Goal: Task Accomplishment & Management: Use online tool/utility

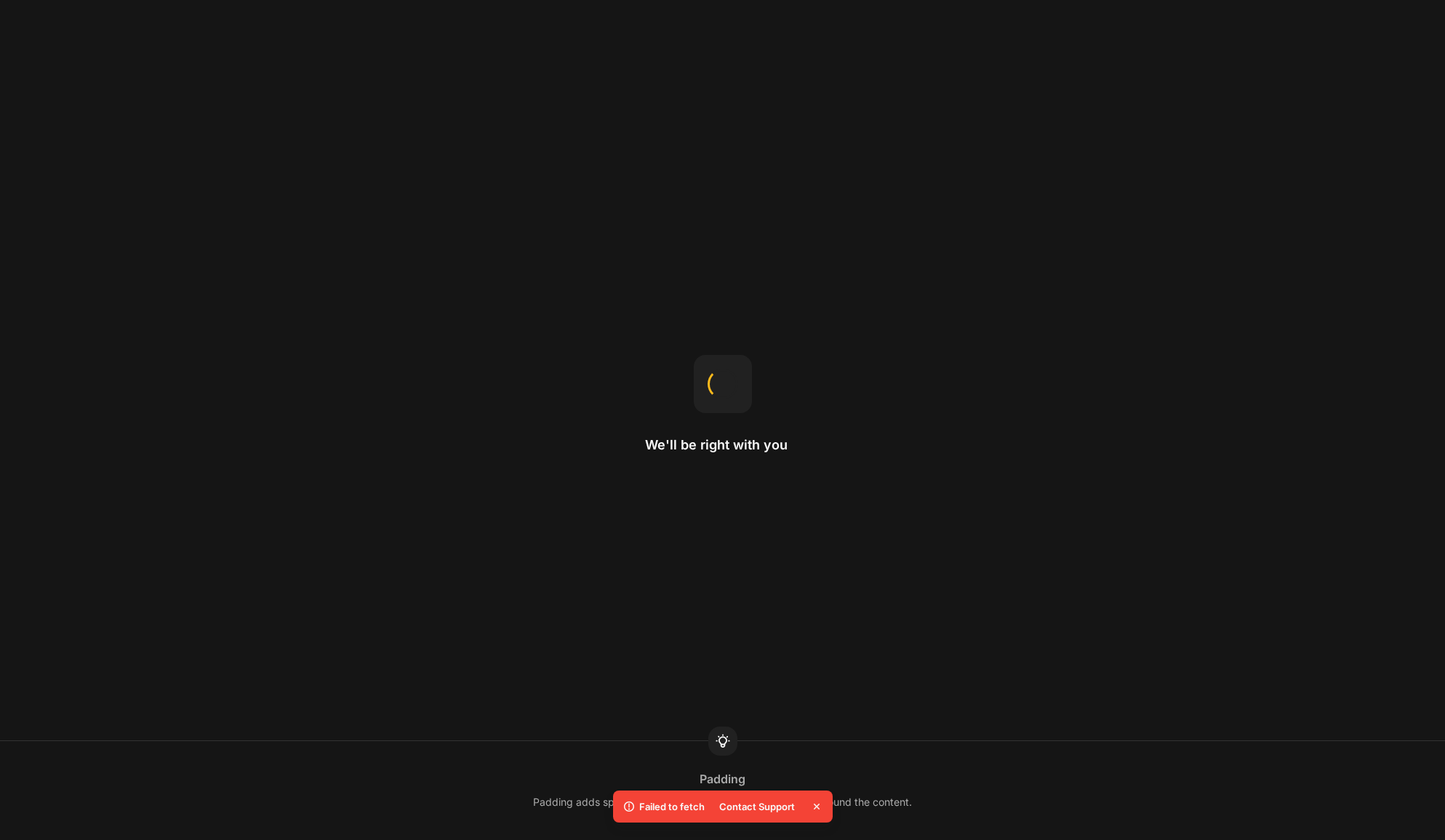
click at [814, 806] on icon at bounding box center [816, 806] width 6 height 6
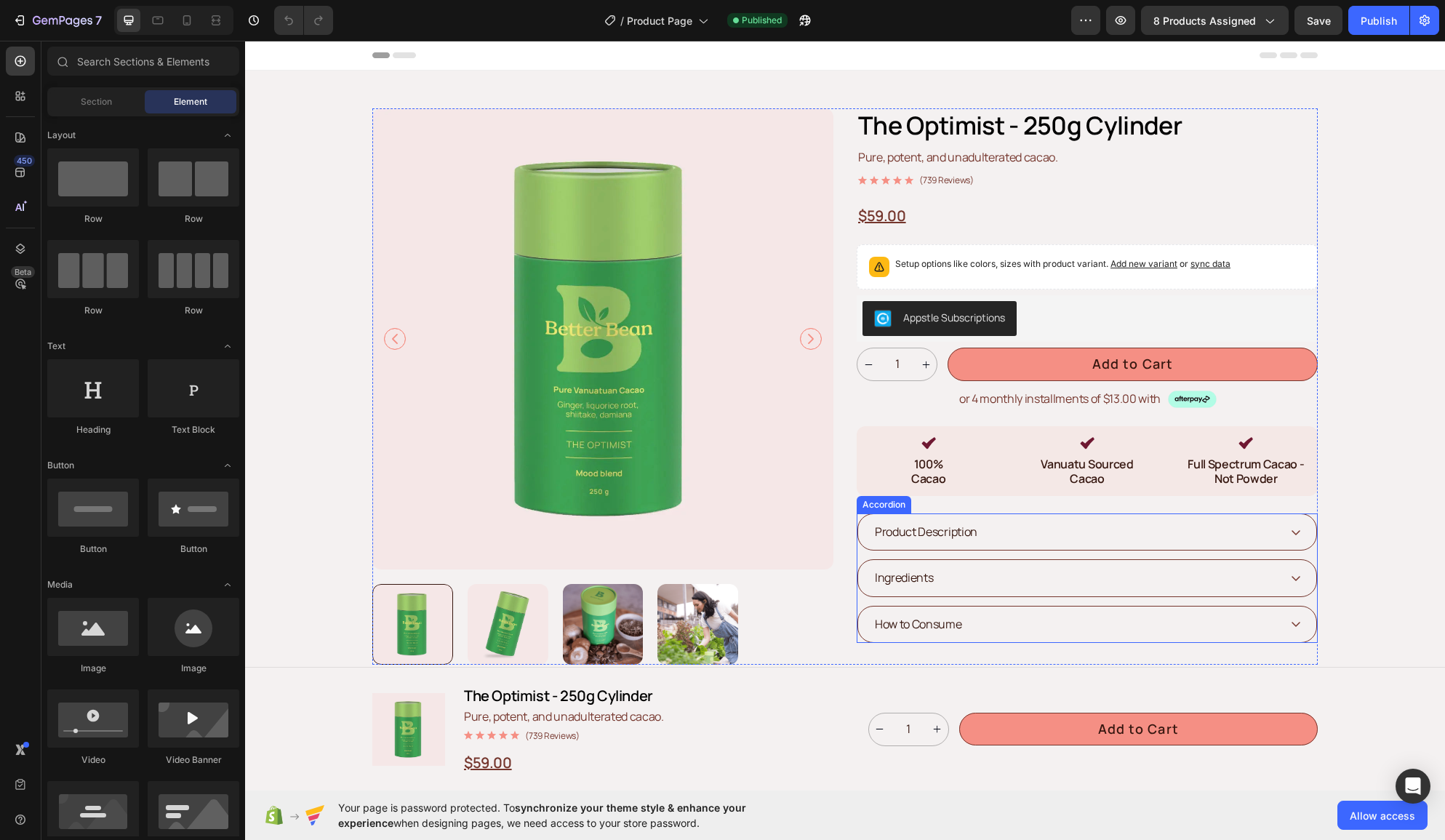
click at [1300, 530] on icon at bounding box center [1295, 531] width 11 height 11
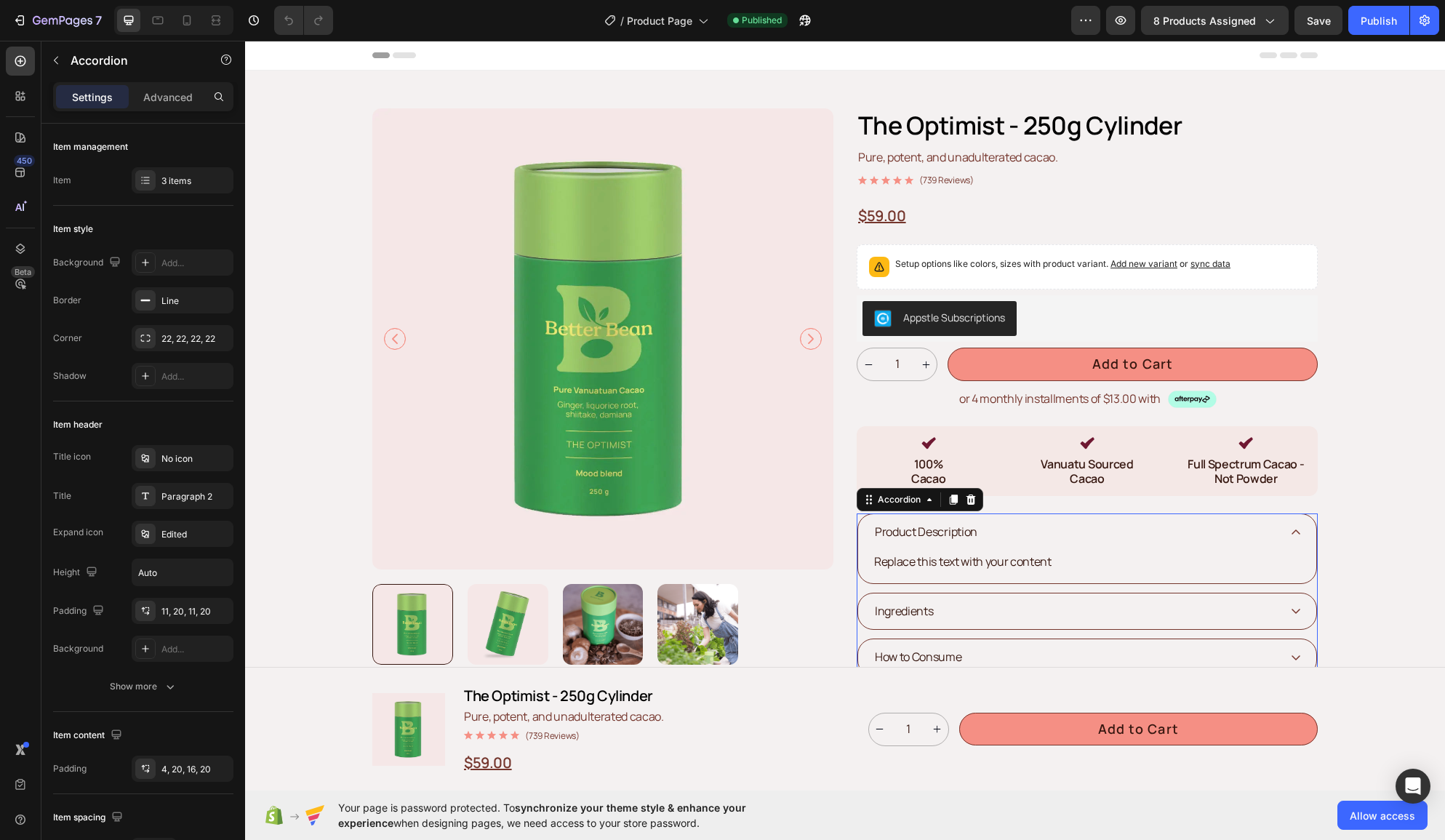
click at [1300, 530] on icon at bounding box center [1295, 531] width 11 height 11
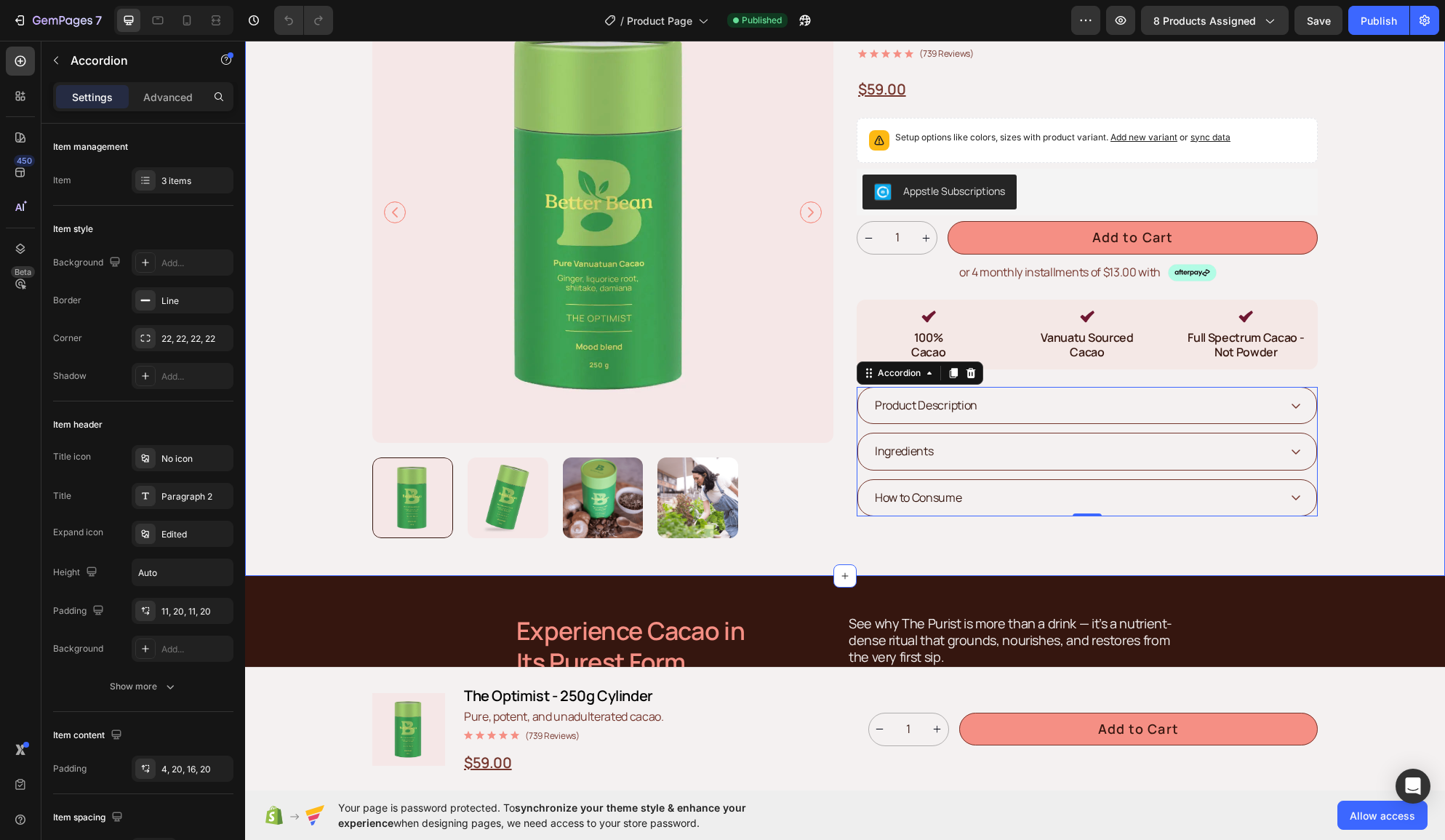
scroll to position [128, 0]
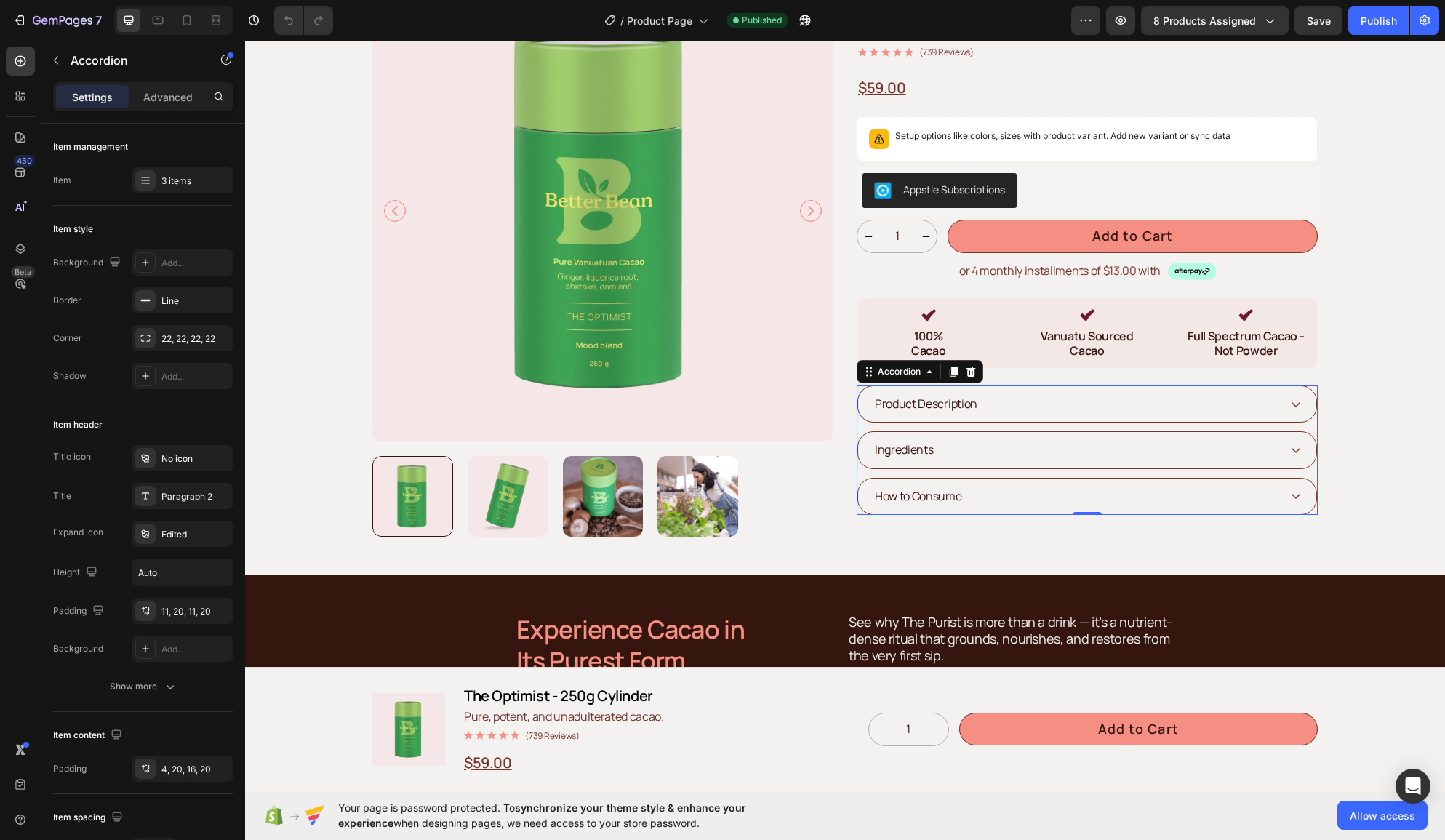
click at [1299, 448] on icon at bounding box center [1296, 450] width 9 height 5
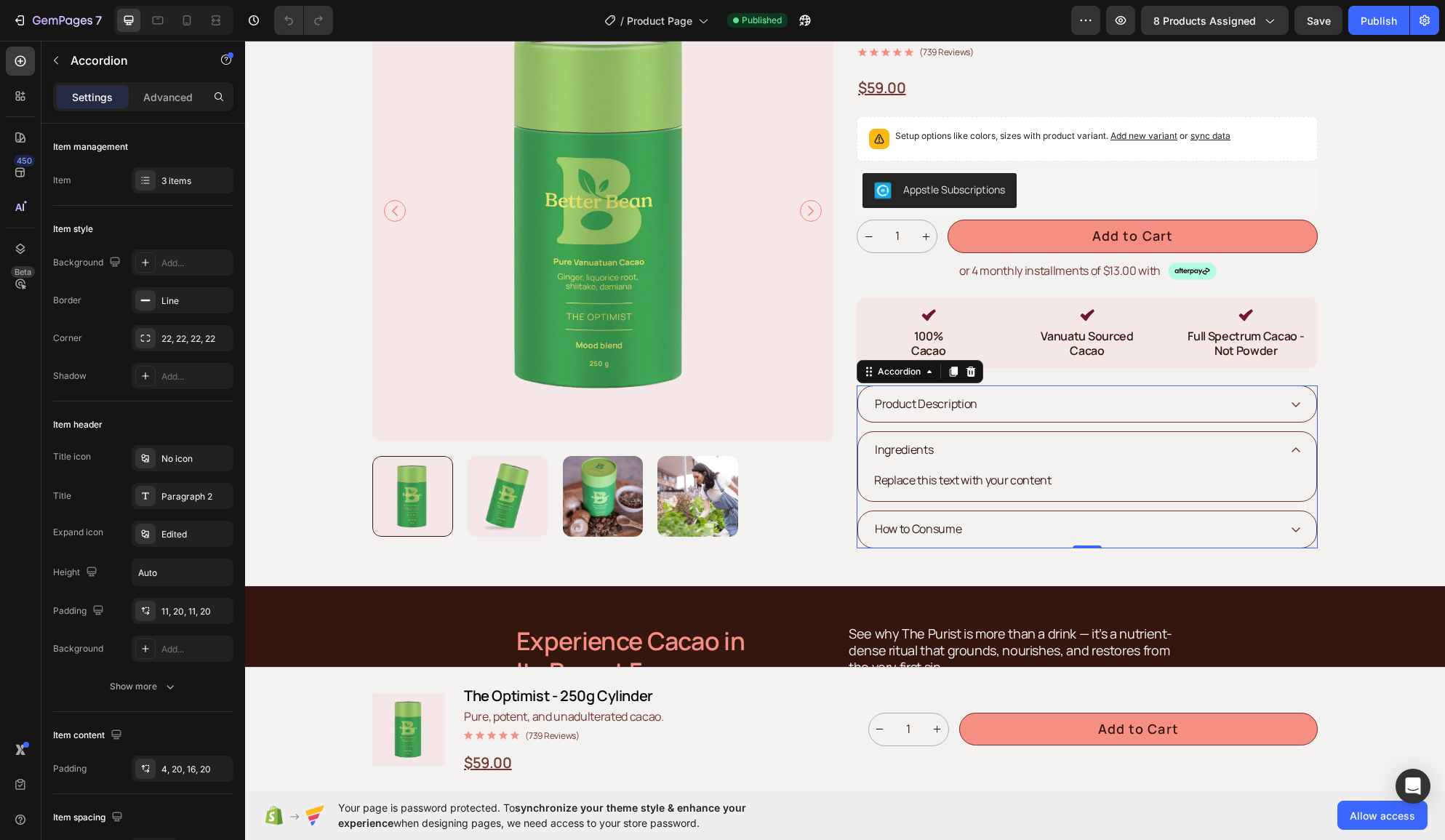
click at [1299, 448] on icon at bounding box center [1295, 449] width 11 height 11
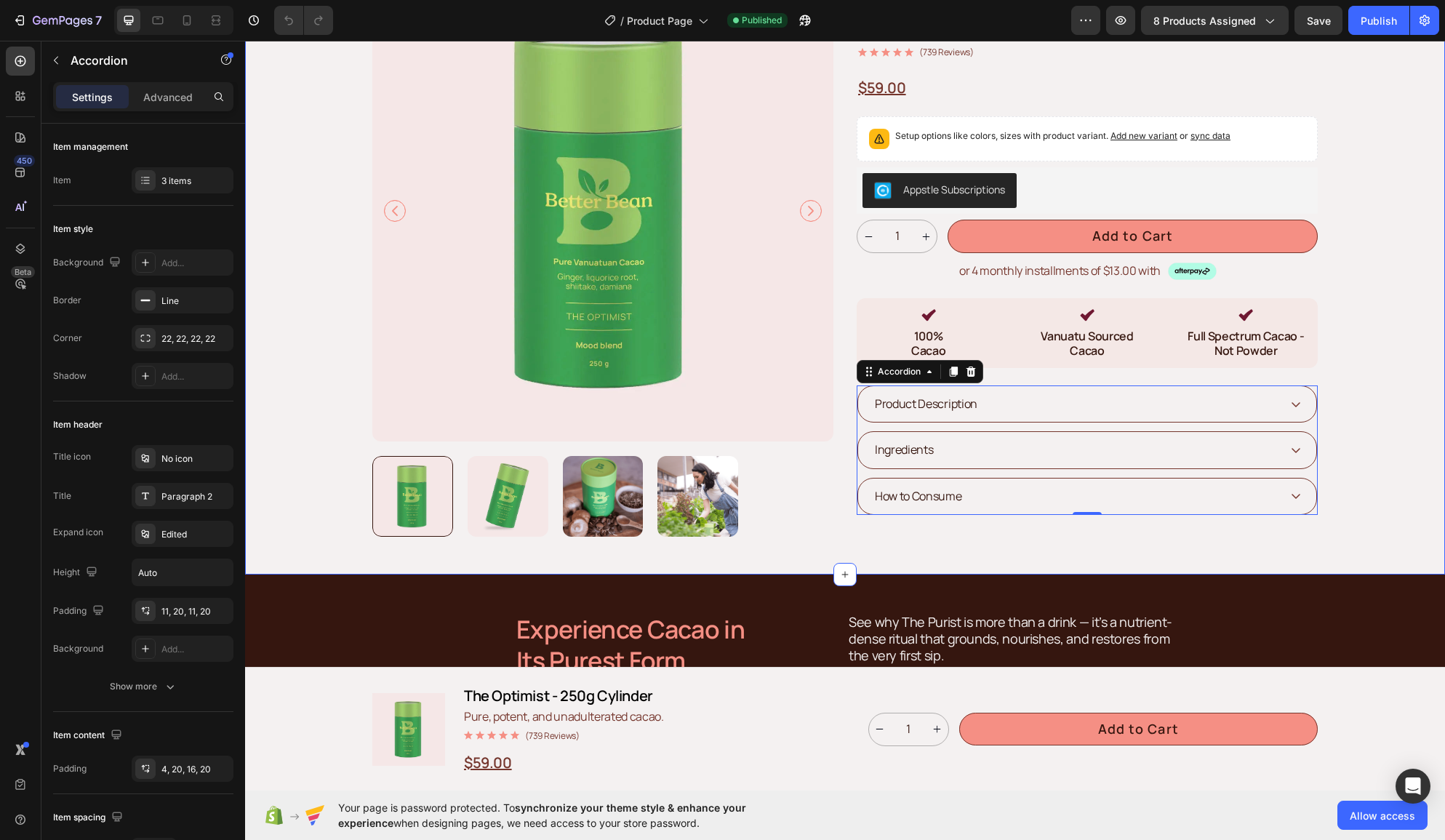
scroll to position [0, 0]
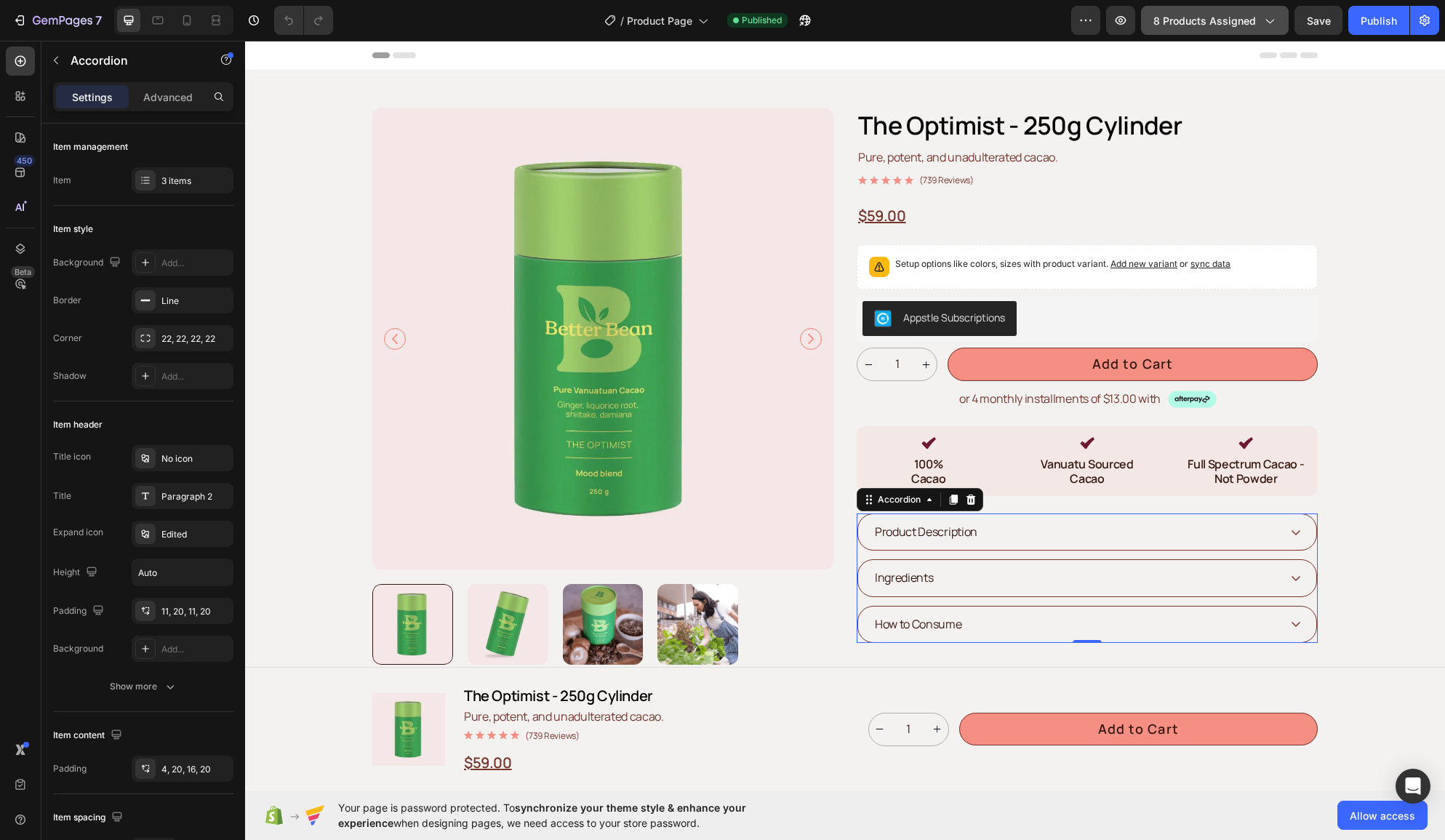
click at [1255, 23] on span "8 products assigned" at bounding box center [1204, 21] width 103 height 16
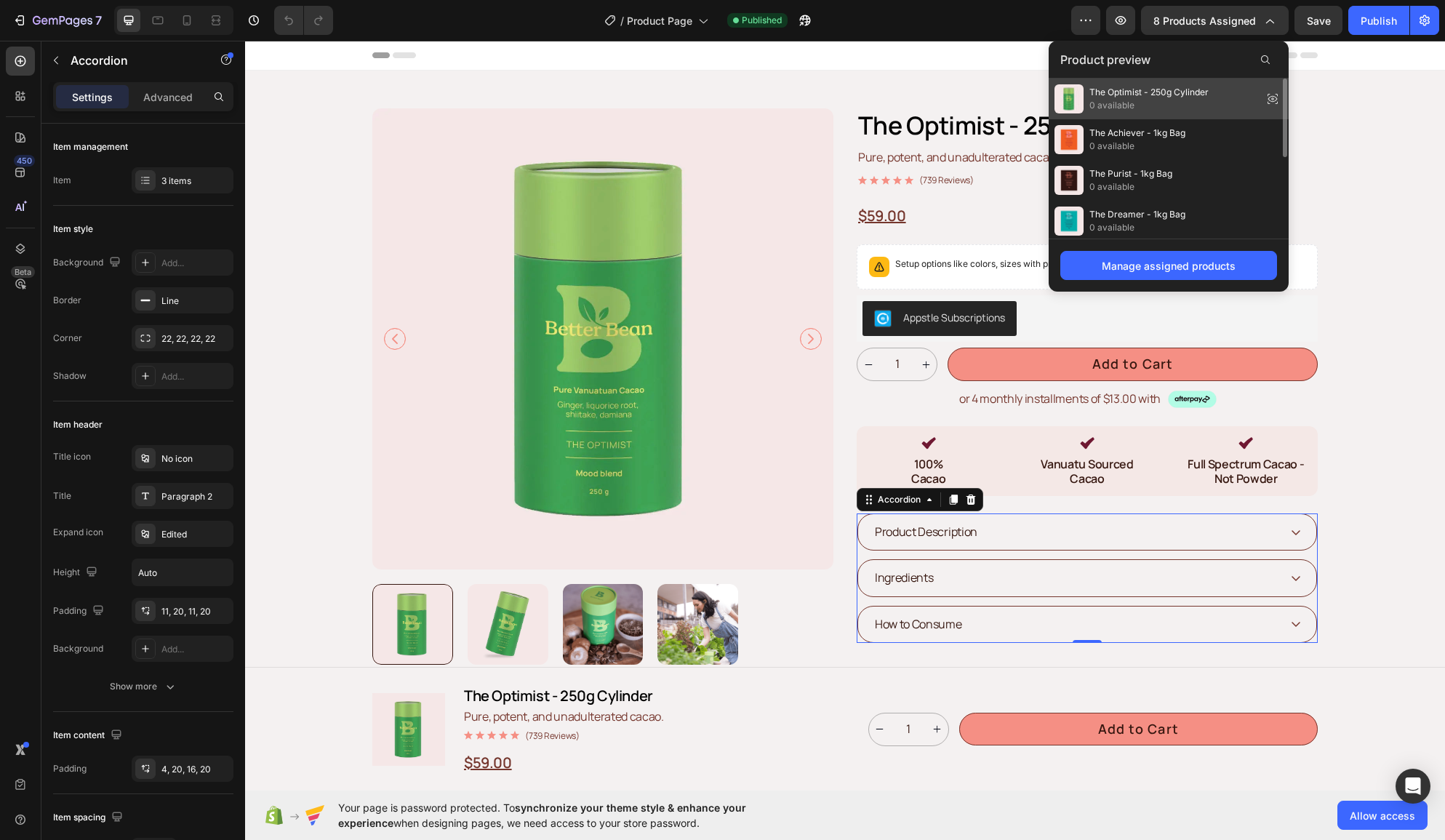
click at [1143, 91] on span "The Optimist - 250g Cylinder" at bounding box center [1149, 91] width 119 height 13
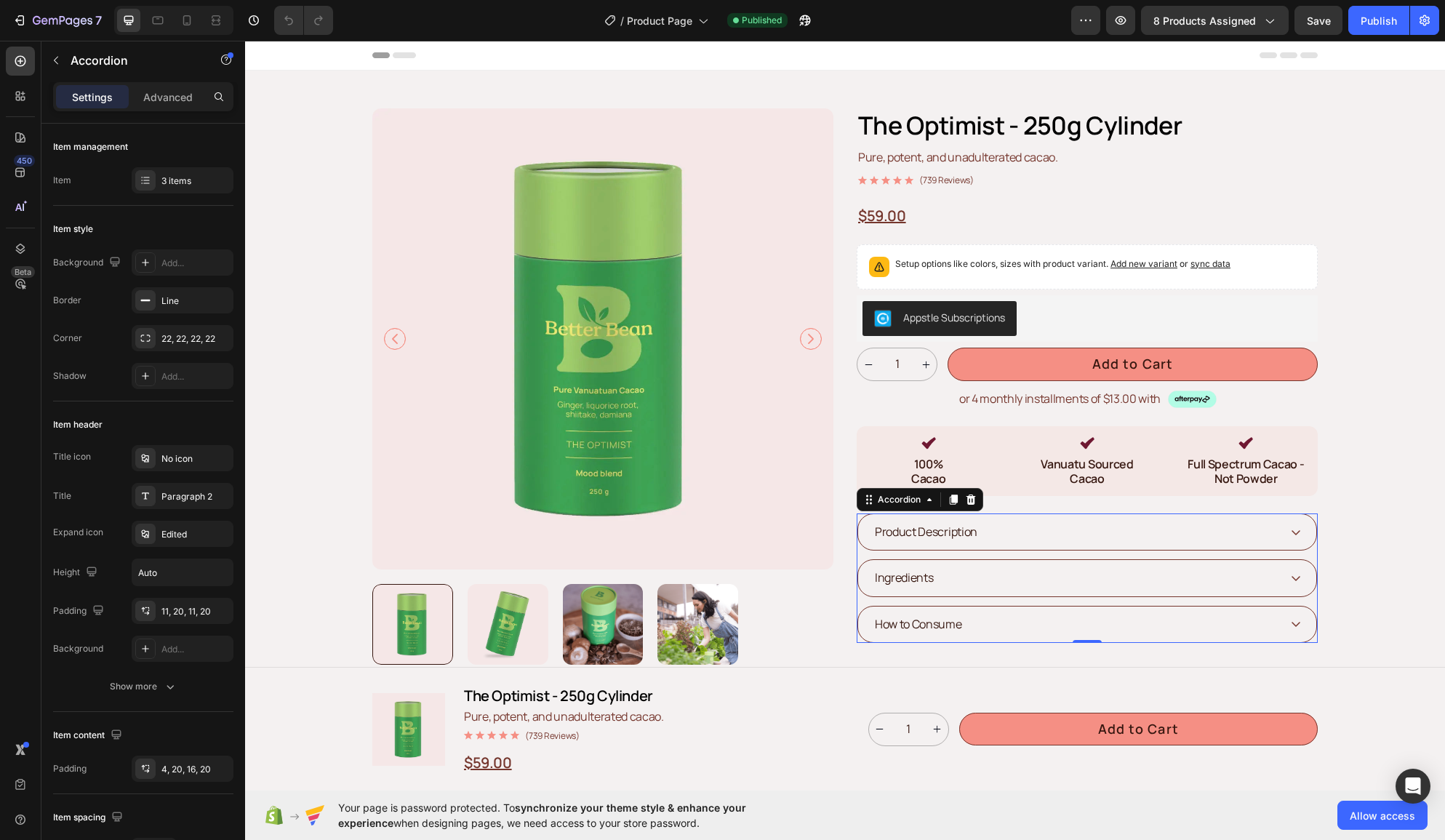
click at [1300, 529] on icon at bounding box center [1295, 531] width 11 height 11
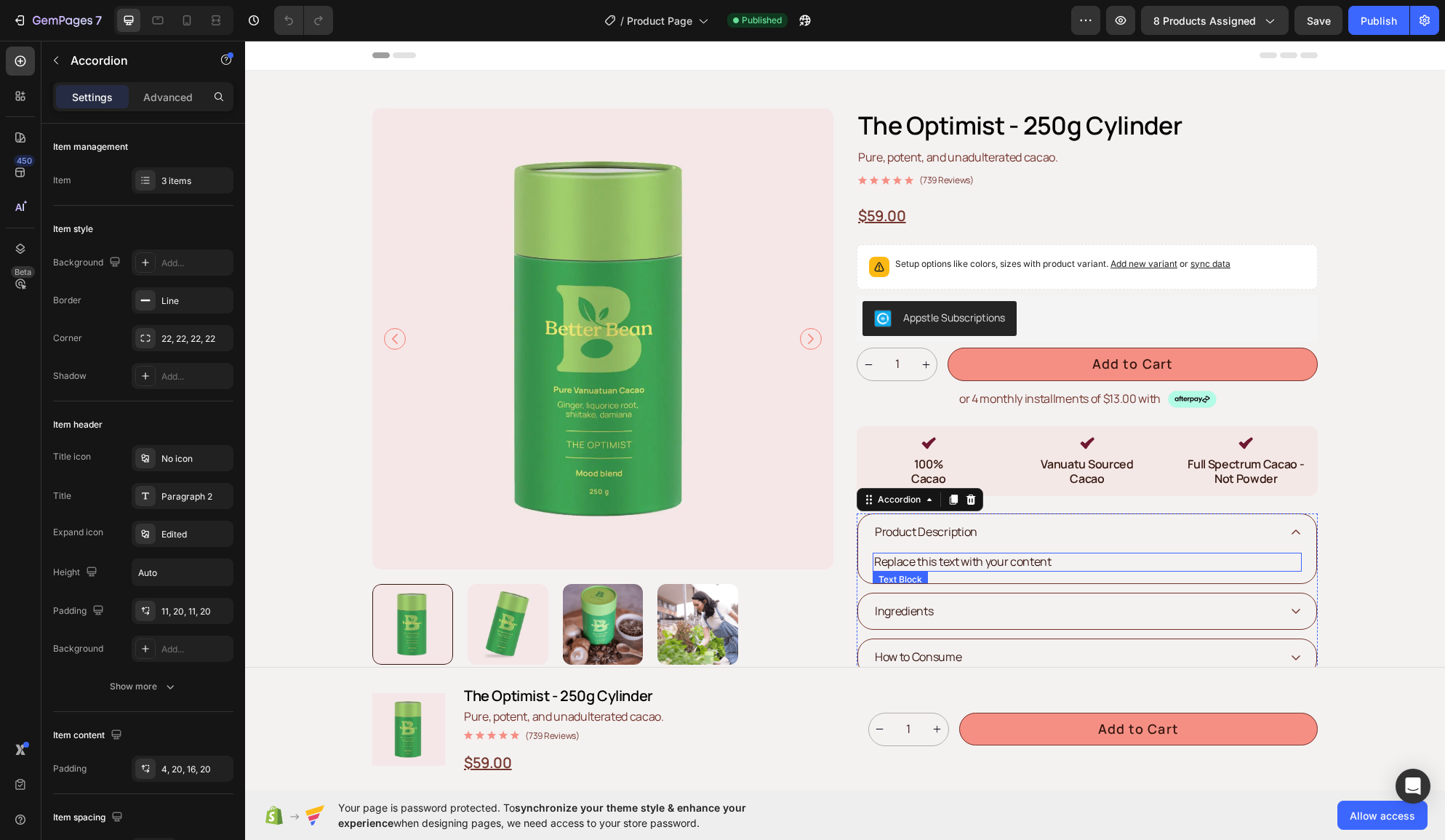
click at [1071, 562] on div "Replace this text with your content" at bounding box center [1086, 561] width 429 height 18
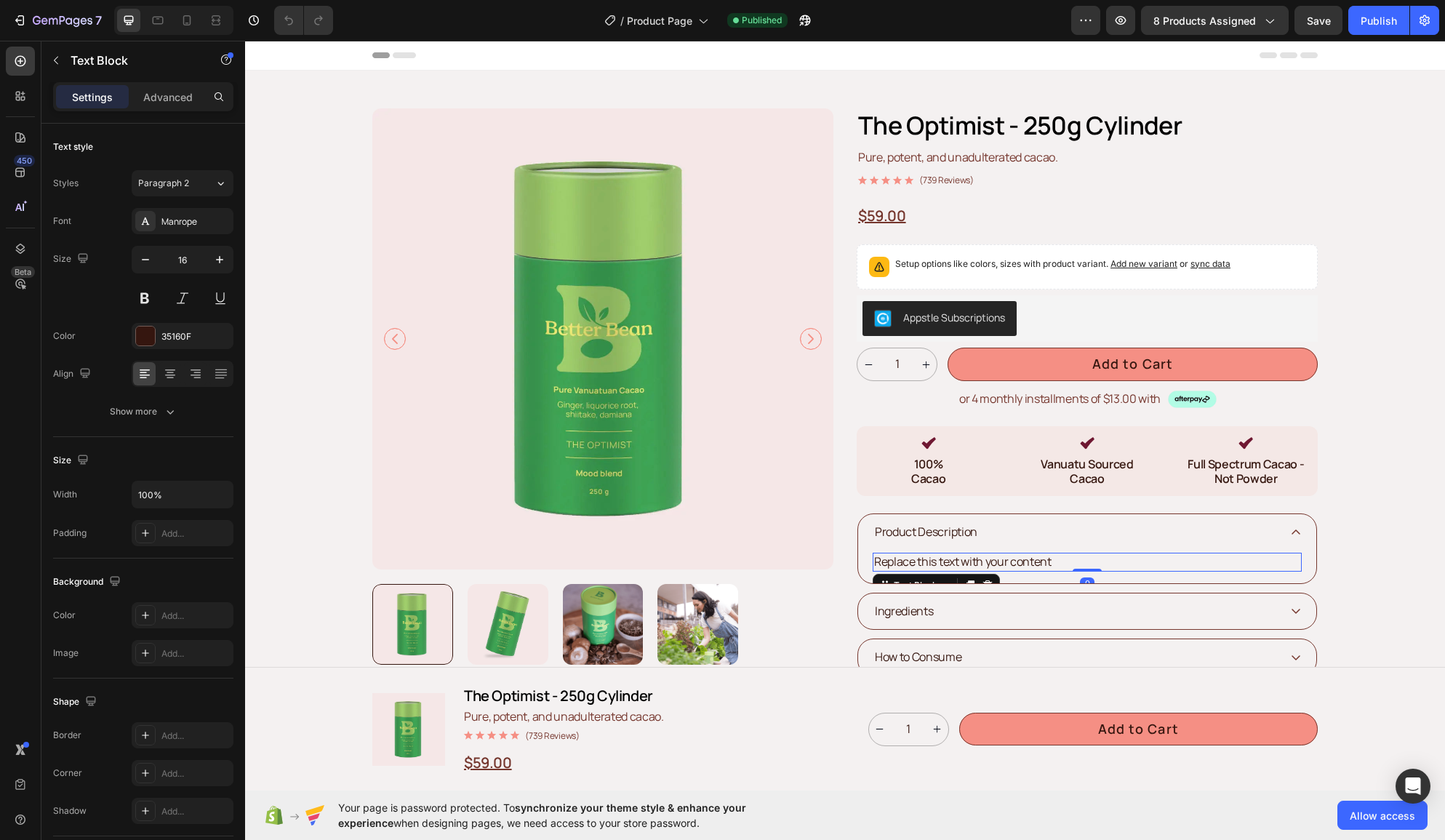
drag, startPoint x: 1028, startPoint y: 562, endPoint x: 1020, endPoint y: 561, distance: 8.1
click at [1028, 562] on div "Replace this text with your content" at bounding box center [1086, 561] width 429 height 18
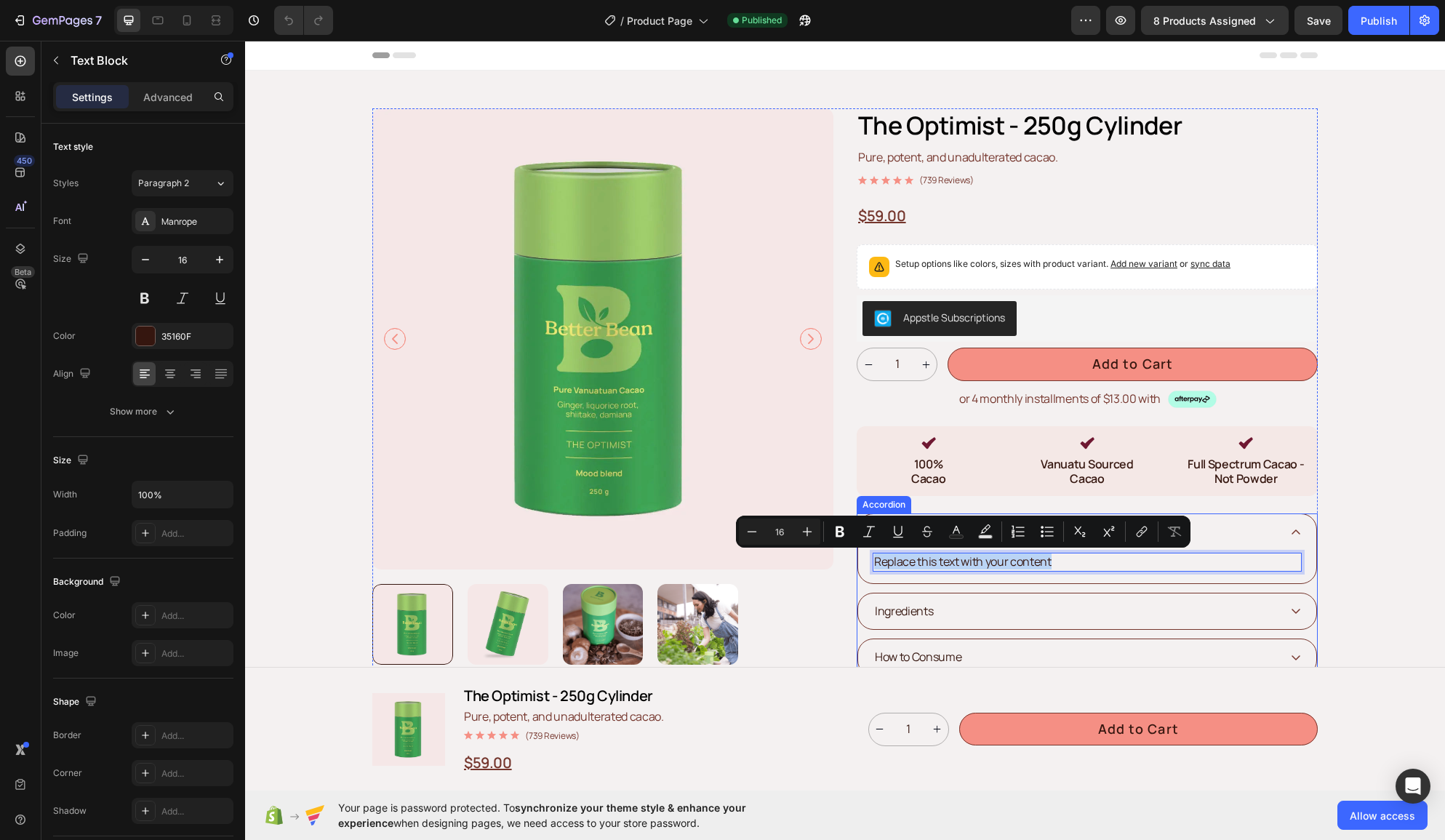
drag, startPoint x: 1059, startPoint y: 557, endPoint x: 895, endPoint y: 561, distance: 164.0
click at [870, 567] on div "Replace this text with your content Text Block 0" at bounding box center [1087, 566] width 458 height 33
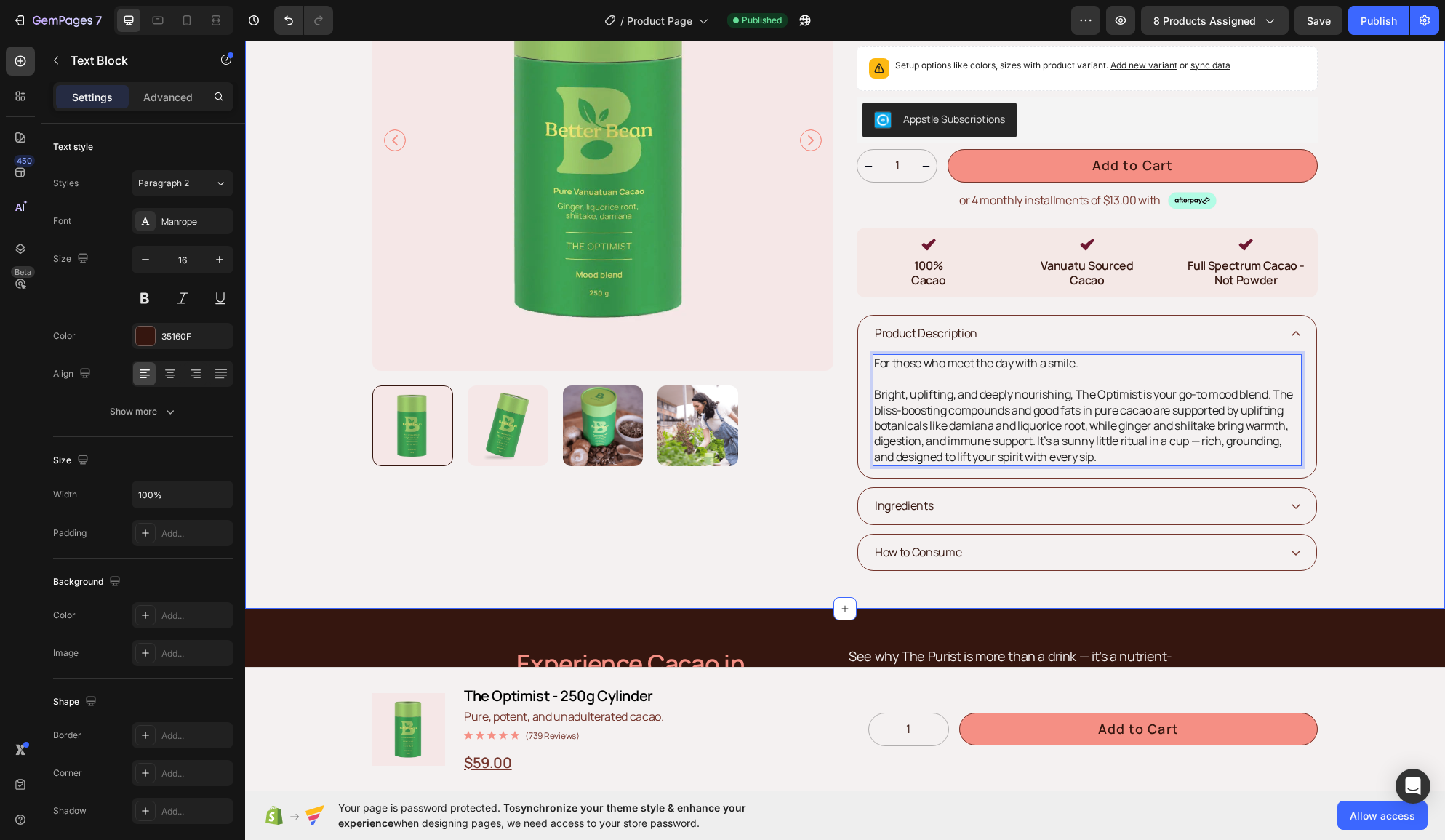
scroll to position [201, 0]
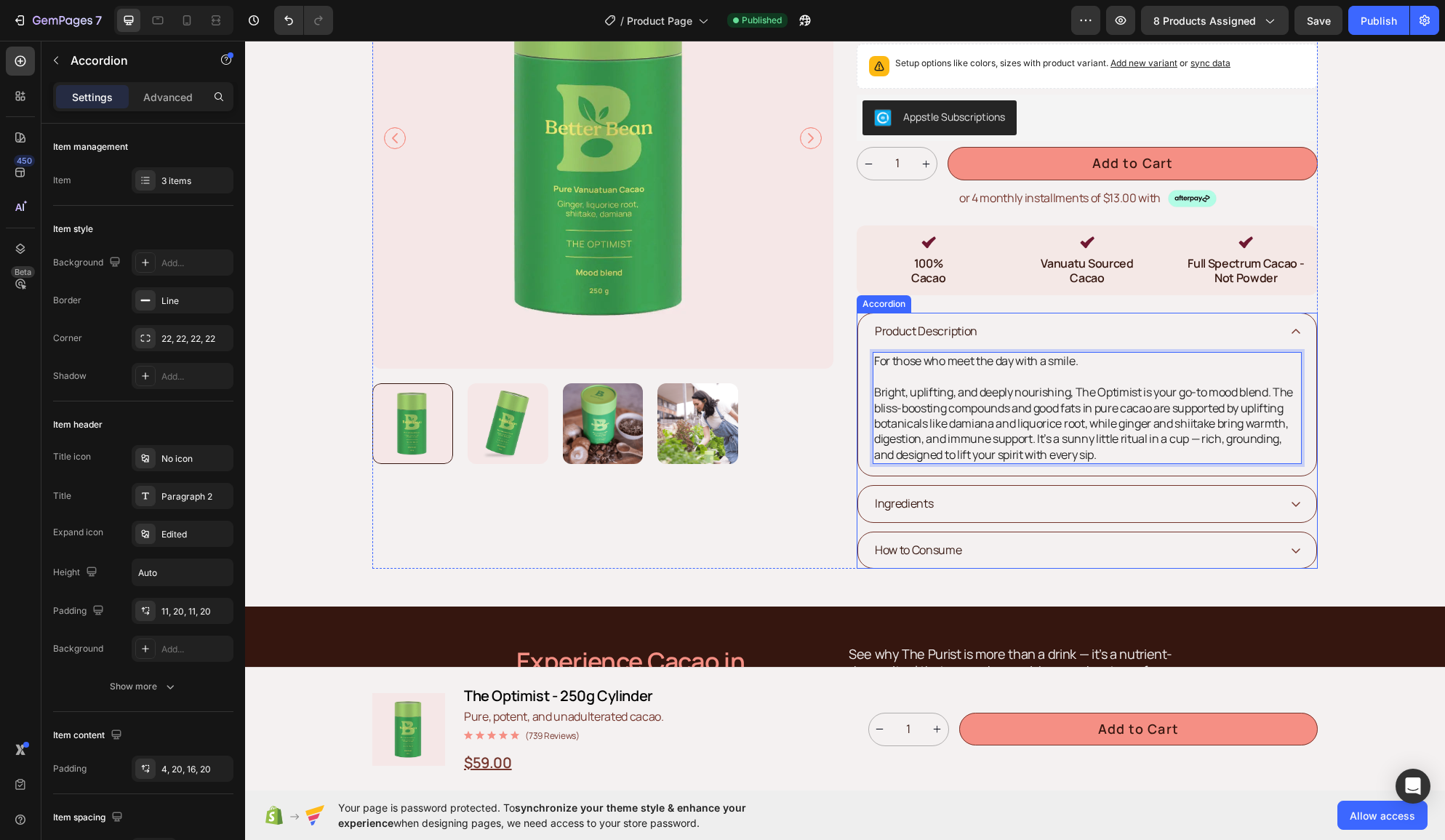
click at [1294, 506] on icon at bounding box center [1295, 503] width 11 height 11
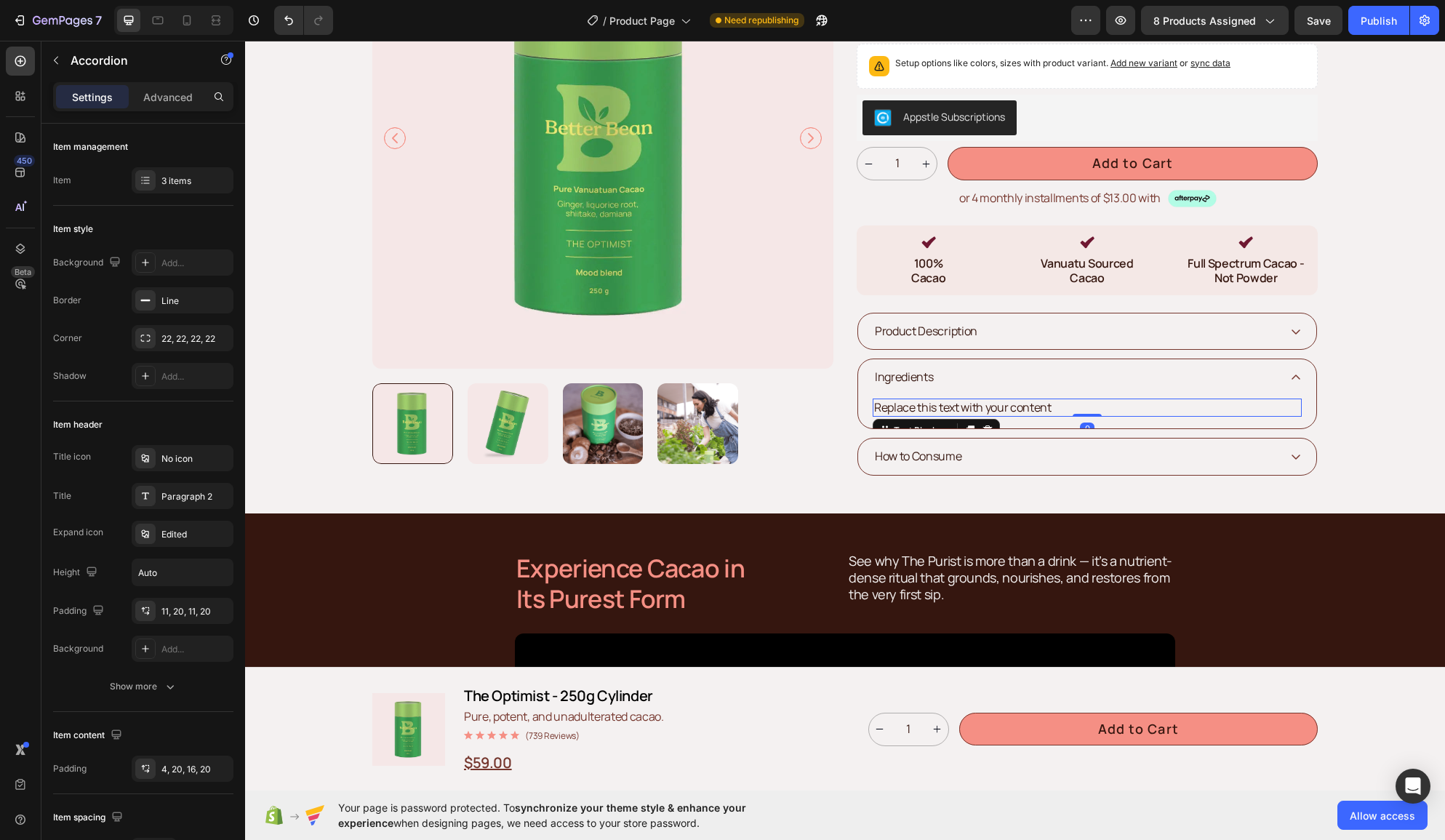
drag, startPoint x: 1080, startPoint y: 410, endPoint x: 1059, endPoint y: 408, distance: 21.1
click at [1080, 410] on div "Replace this text with your content" at bounding box center [1086, 407] width 429 height 18
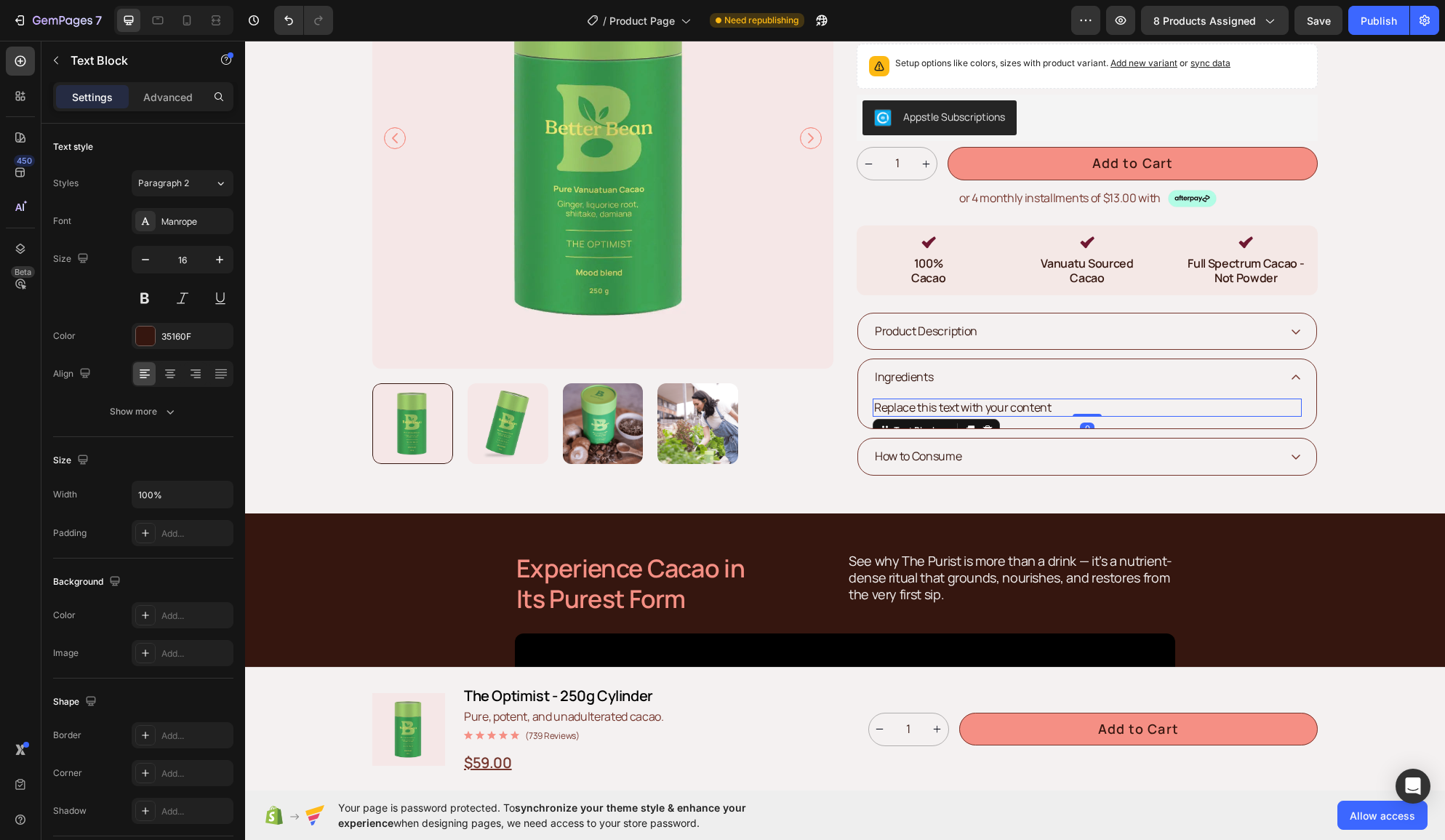
click at [1065, 405] on div "Replace this text with your content" at bounding box center [1086, 407] width 429 height 18
drag, startPoint x: 1052, startPoint y: 404, endPoint x: 866, endPoint y: 408, distance: 186.0
click at [866, 408] on div "Replace this text with your content Text Block 0" at bounding box center [1087, 412] width 458 height 33
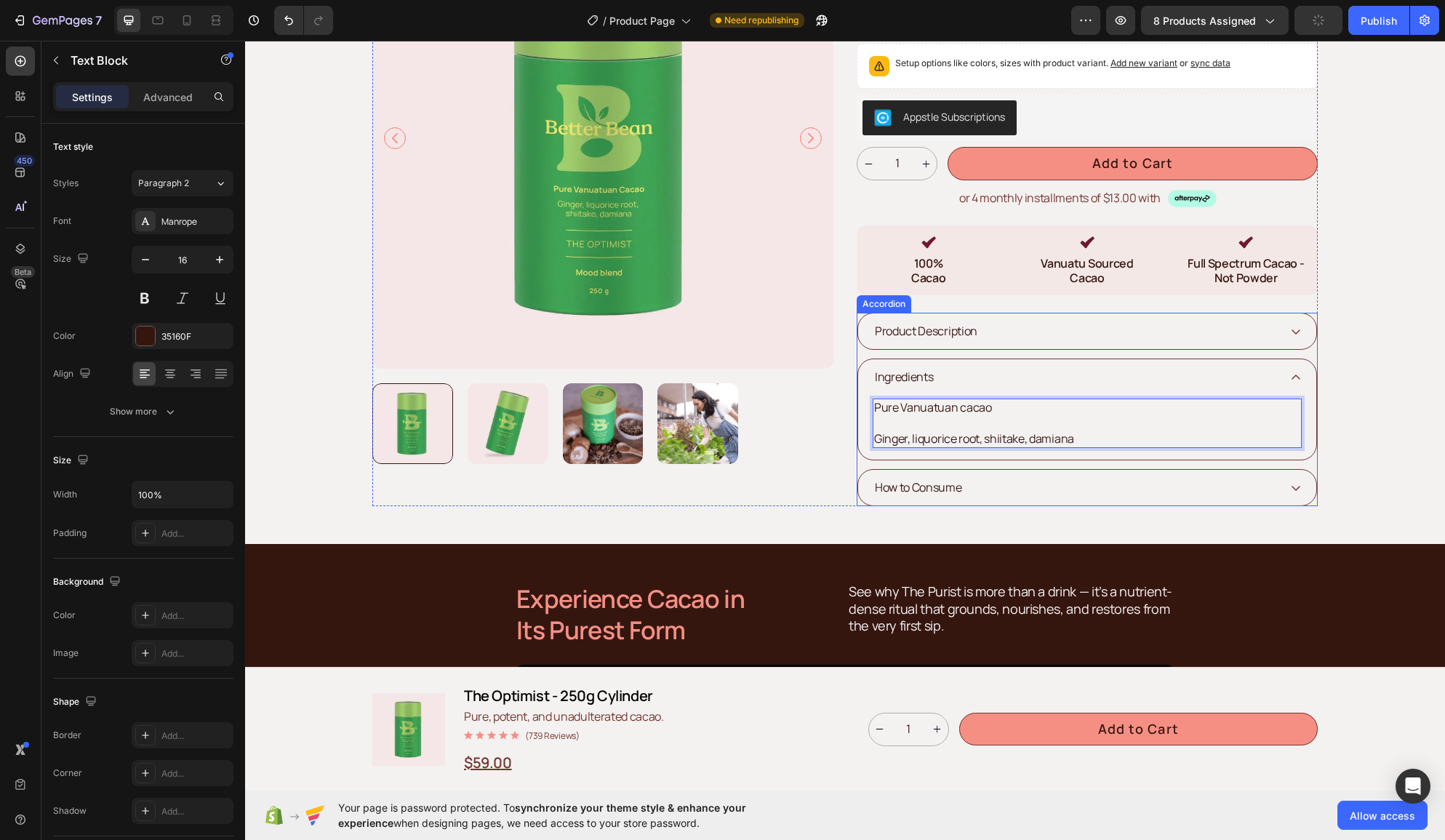
click at [997, 492] on div "How to Consume" at bounding box center [1075, 487] width 405 height 20
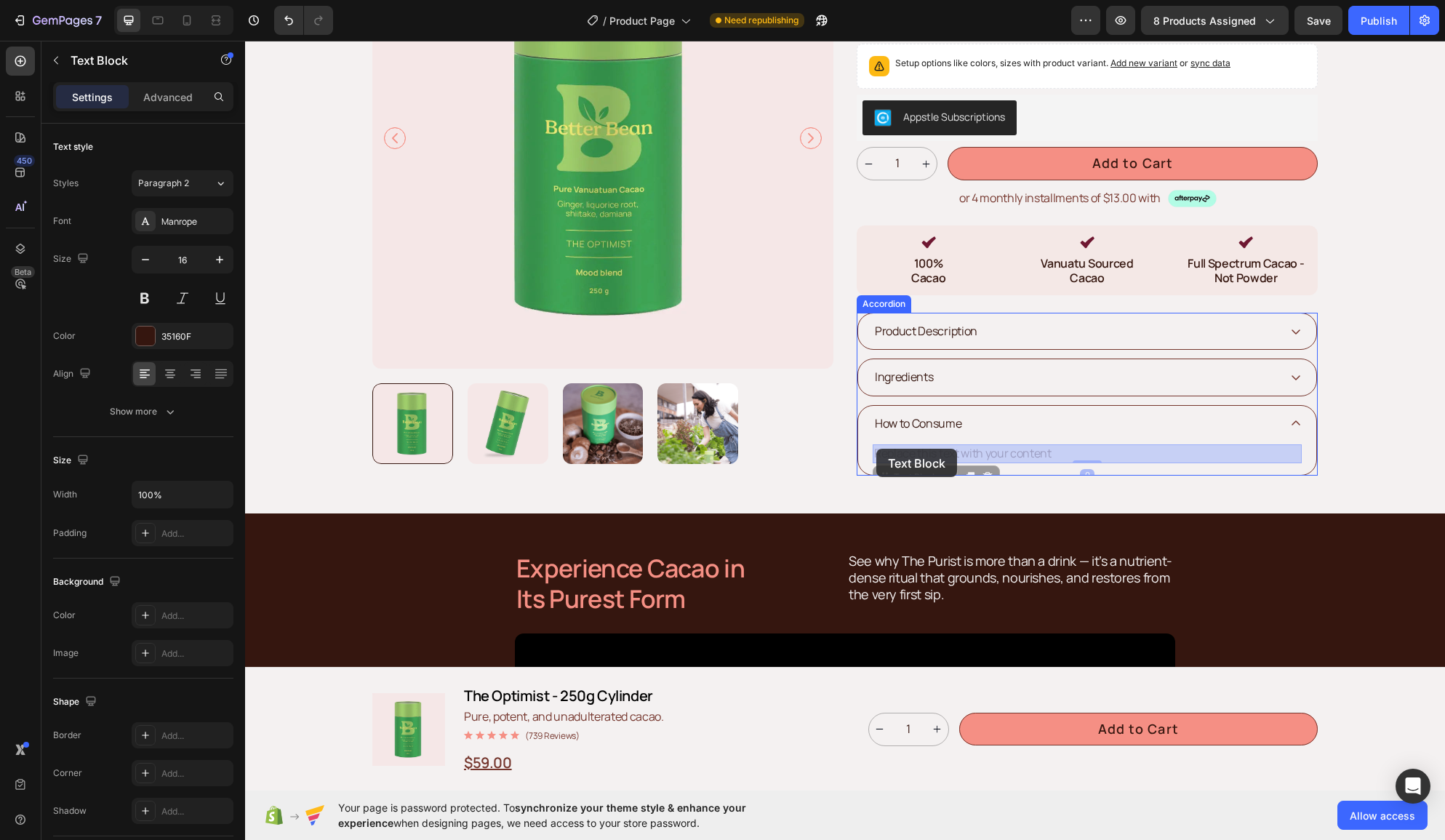
drag, startPoint x: 1080, startPoint y: 454, endPoint x: 982, endPoint y: 455, distance: 98.0
click at [1073, 447] on div "Replace this text with your content" at bounding box center [1086, 453] width 429 height 18
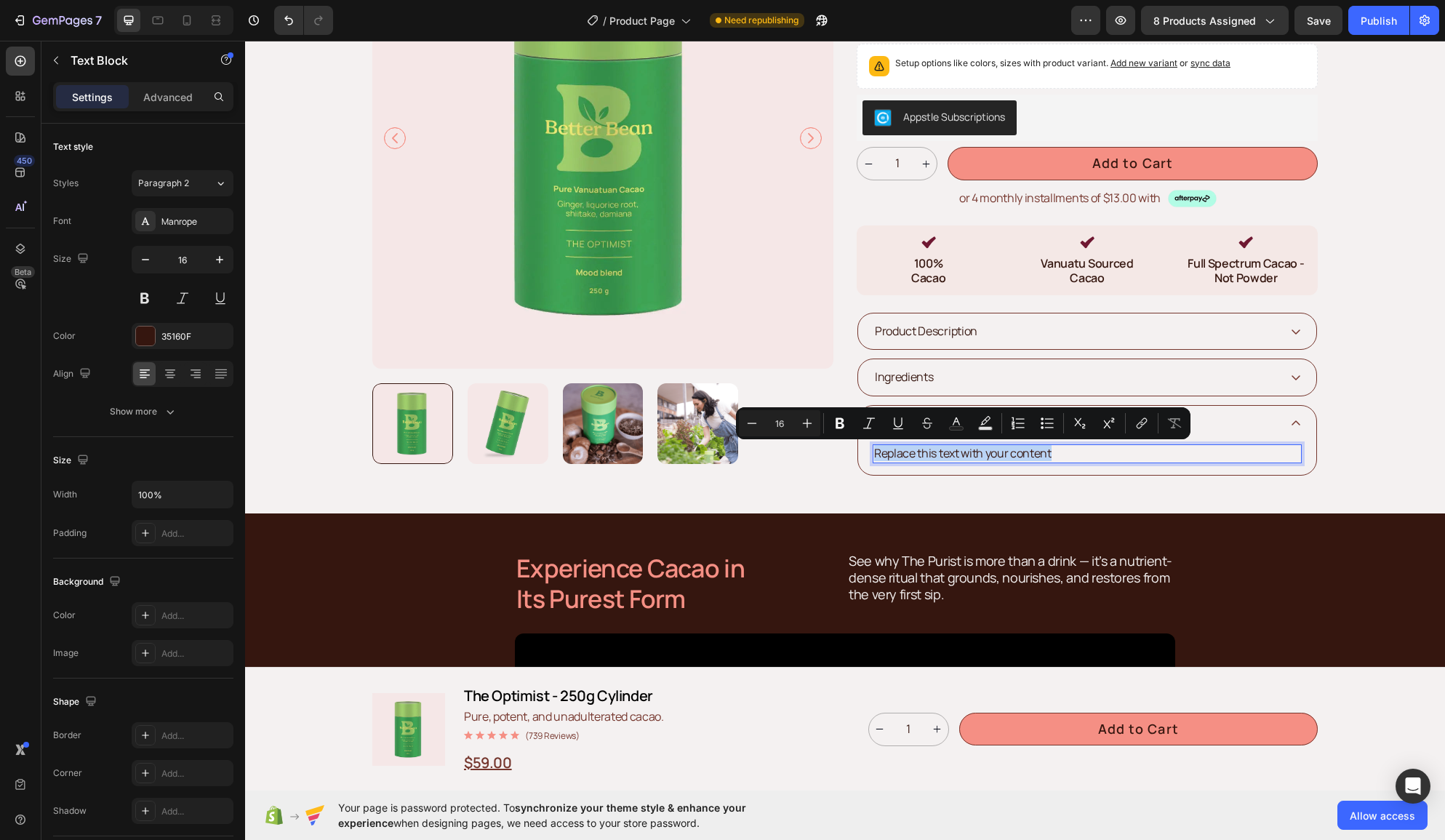
drag, startPoint x: 1034, startPoint y: 453, endPoint x: 875, endPoint y: 451, distance: 159.0
click at [875, 451] on p "Replace this text with your content" at bounding box center [1087, 454] width 426 height 16
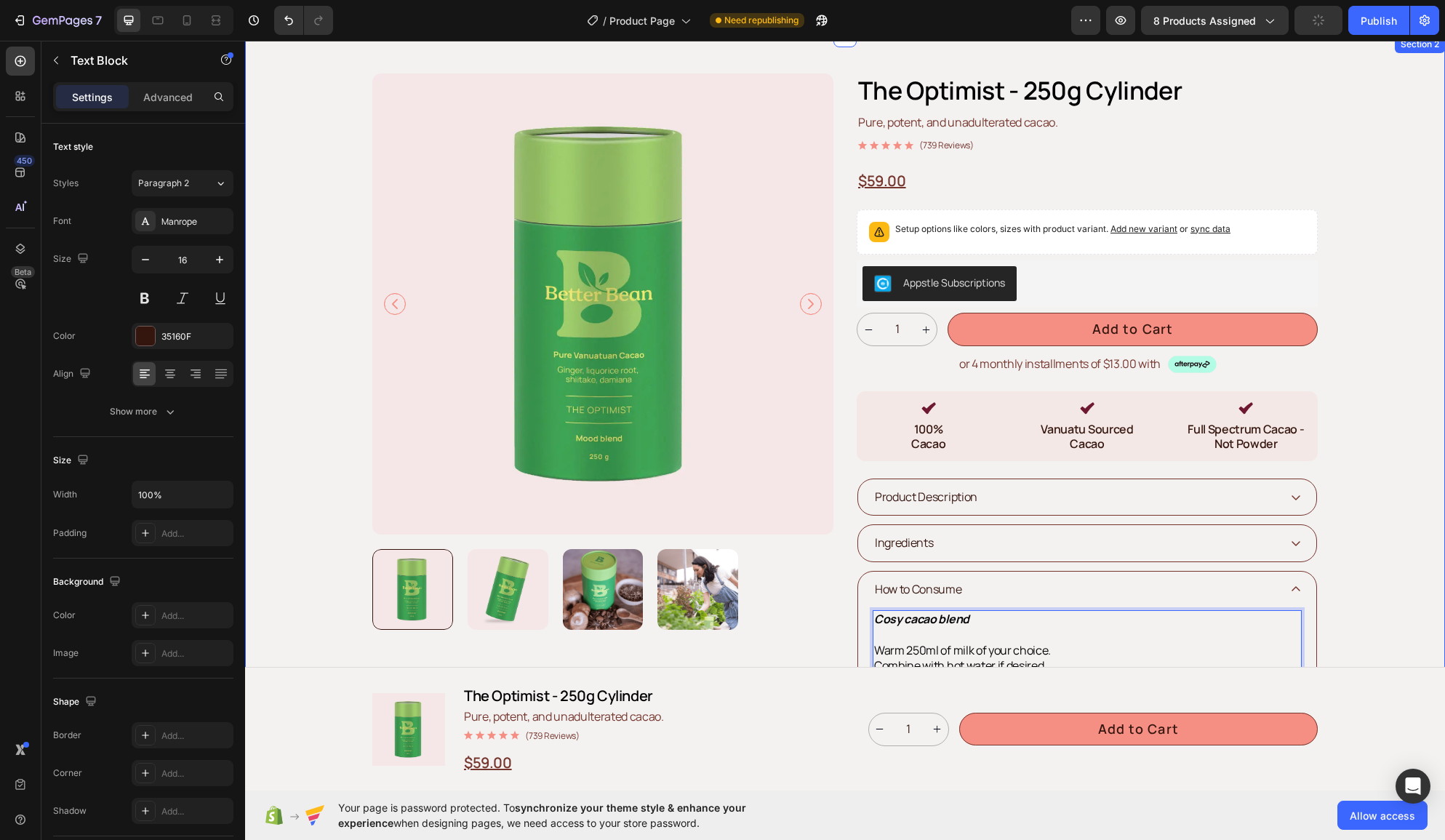
scroll to position [0, 0]
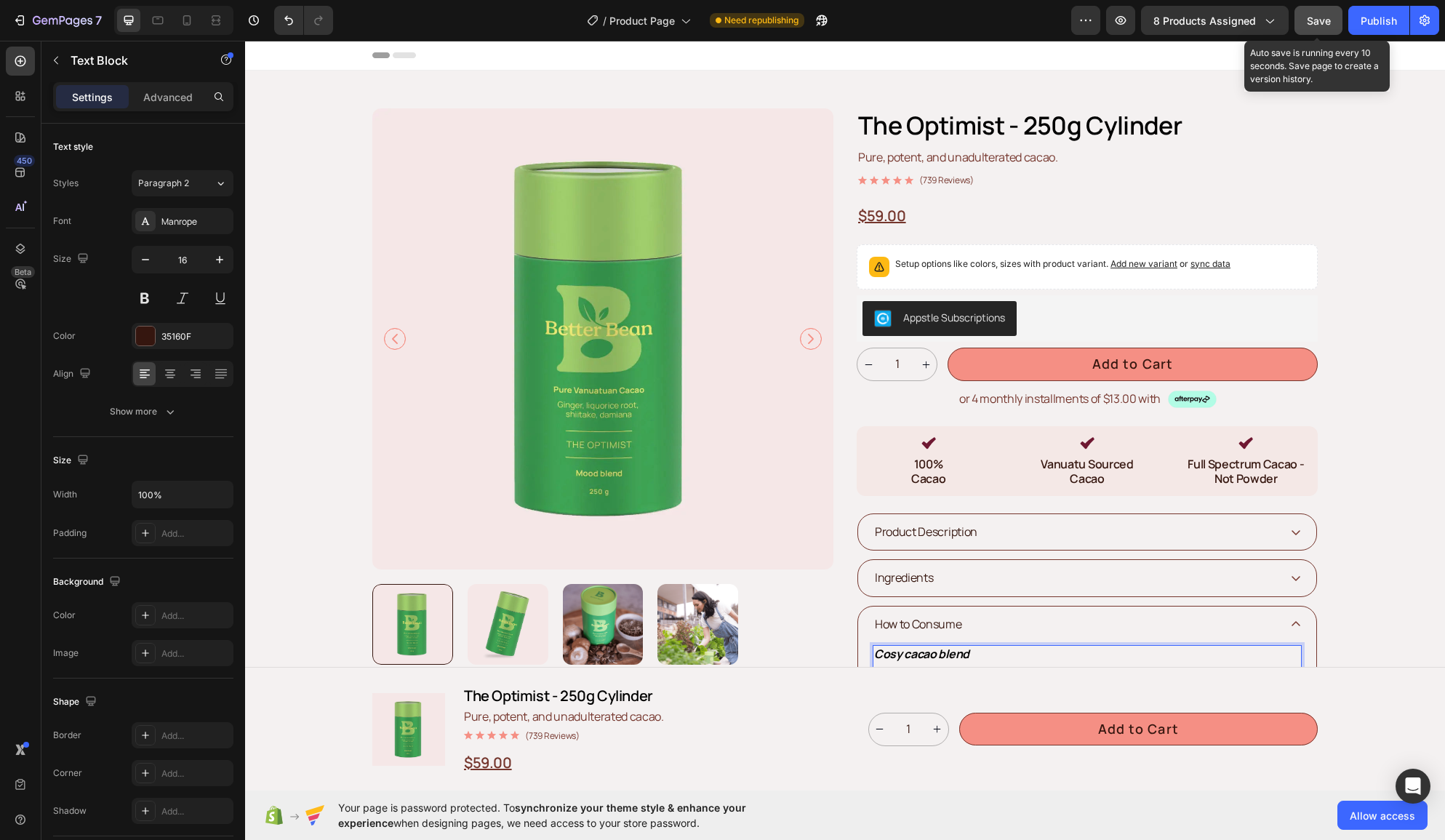
click at [1316, 24] on span "Save" at bounding box center [1319, 21] width 24 height 12
click at [1384, 19] on div "Publish" at bounding box center [1379, 21] width 36 height 16
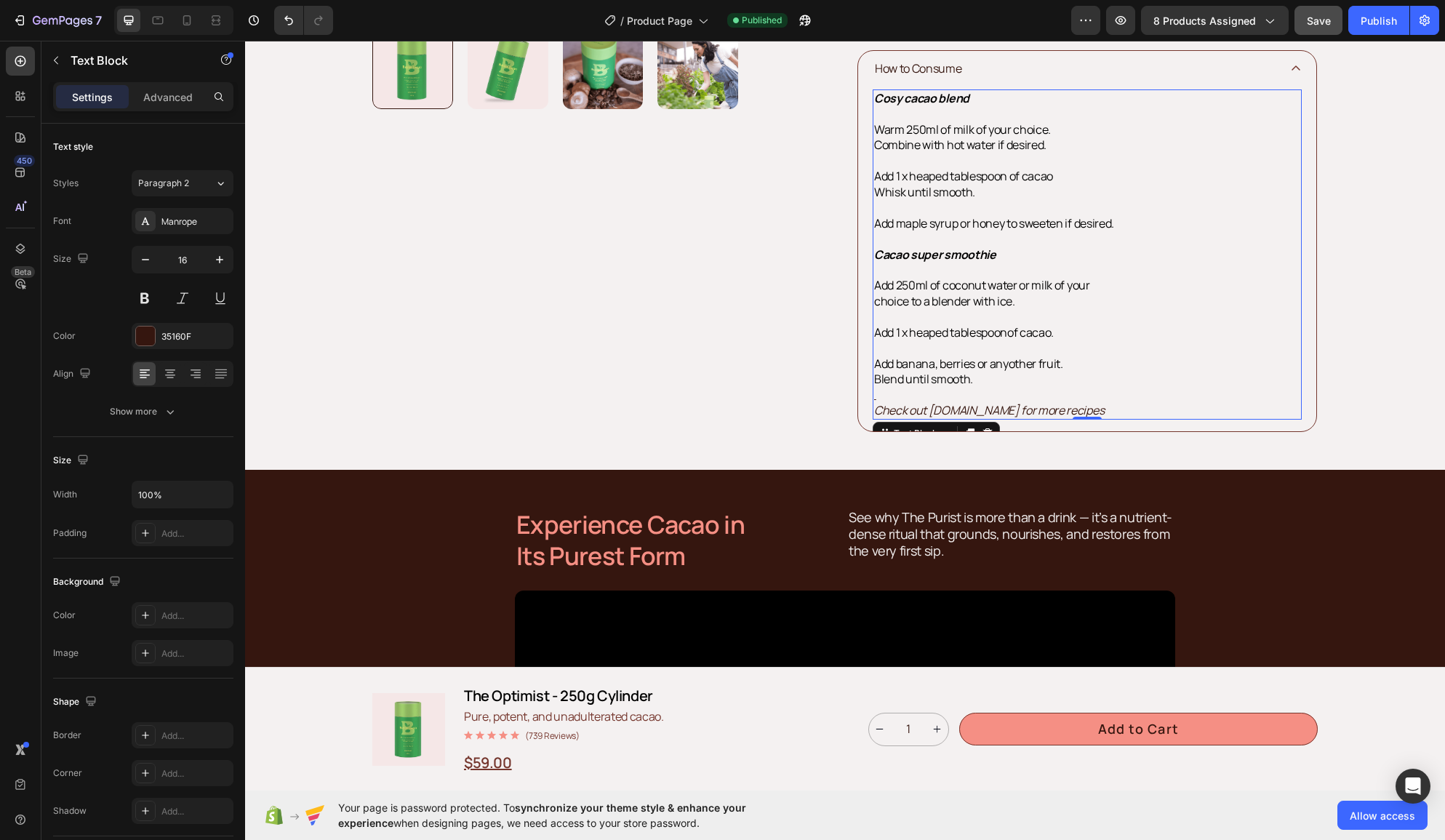
scroll to position [557, 0]
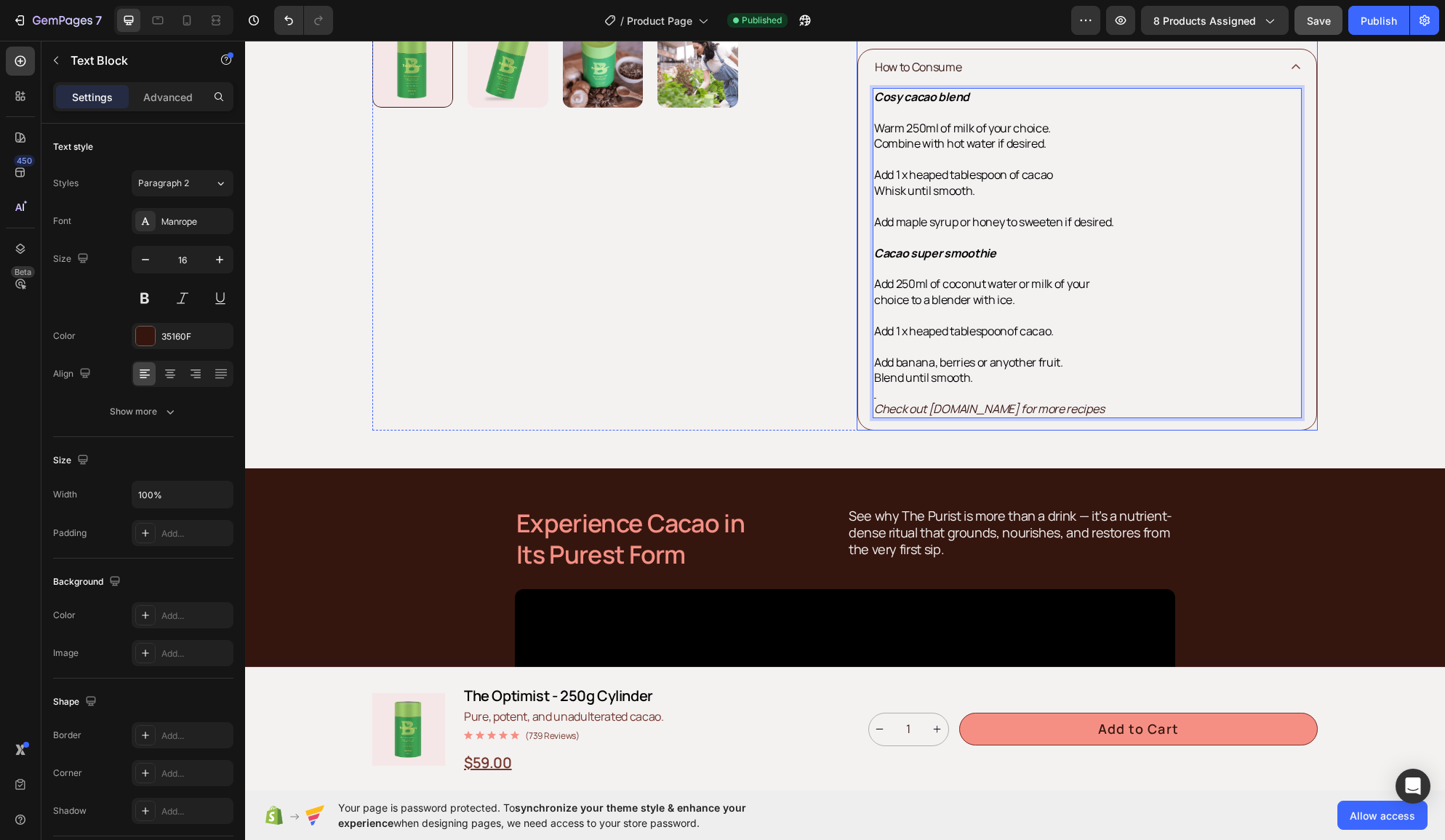
drag, startPoint x: 1140, startPoint y: 409, endPoint x: 854, endPoint y: 402, distance: 286.1
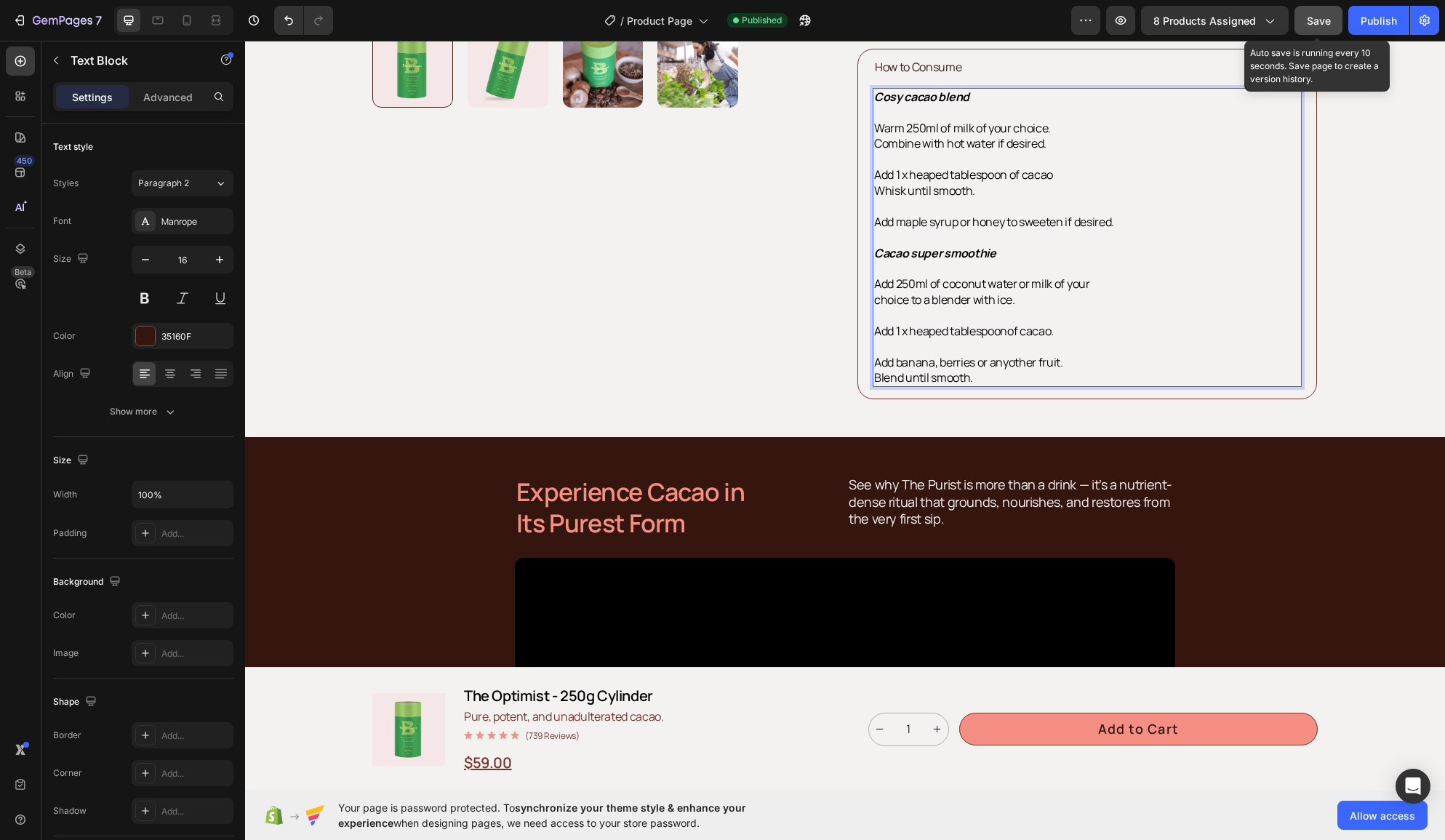
click at [1312, 24] on span "Save" at bounding box center [1319, 21] width 24 height 12
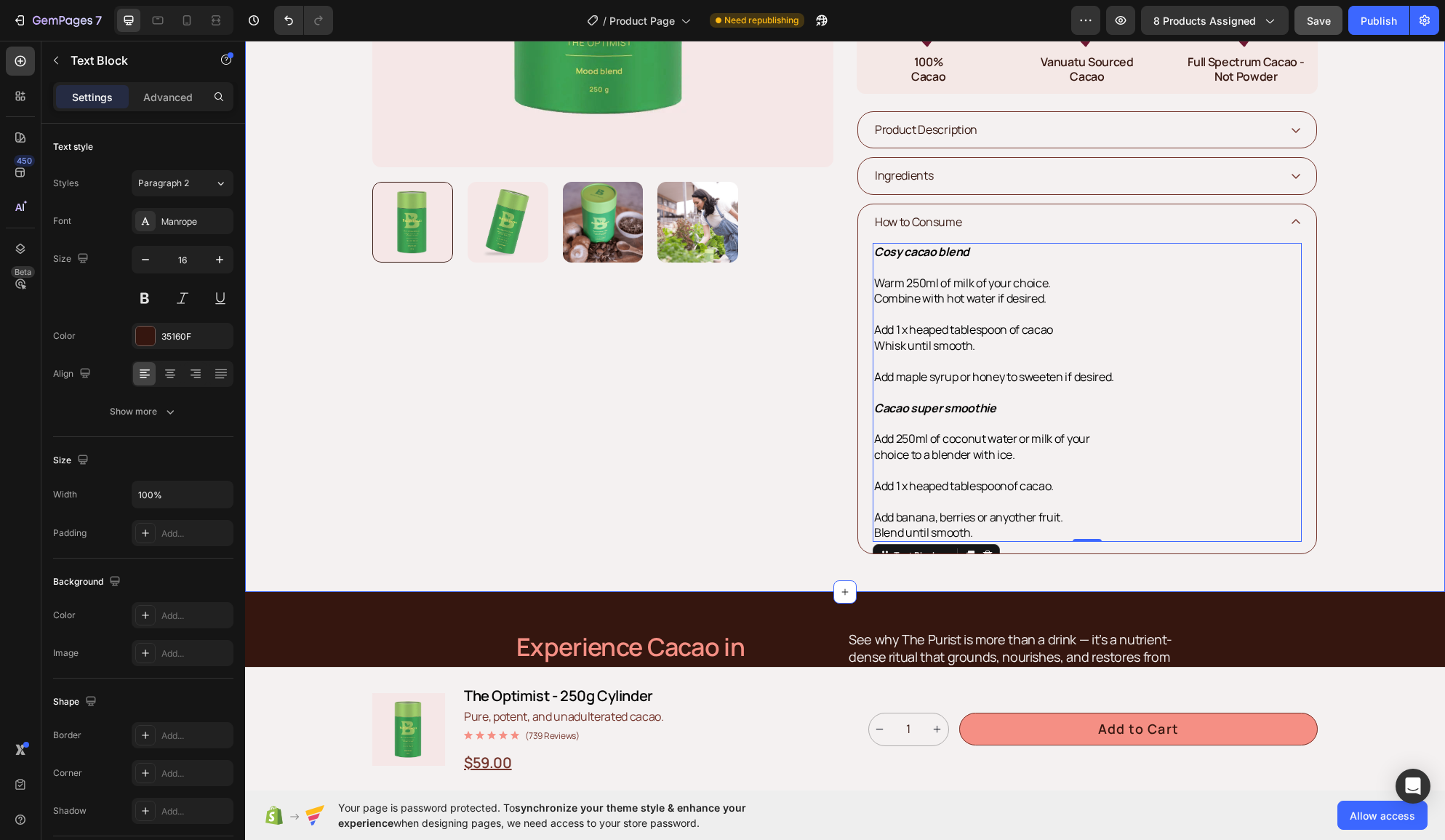
scroll to position [403, 0]
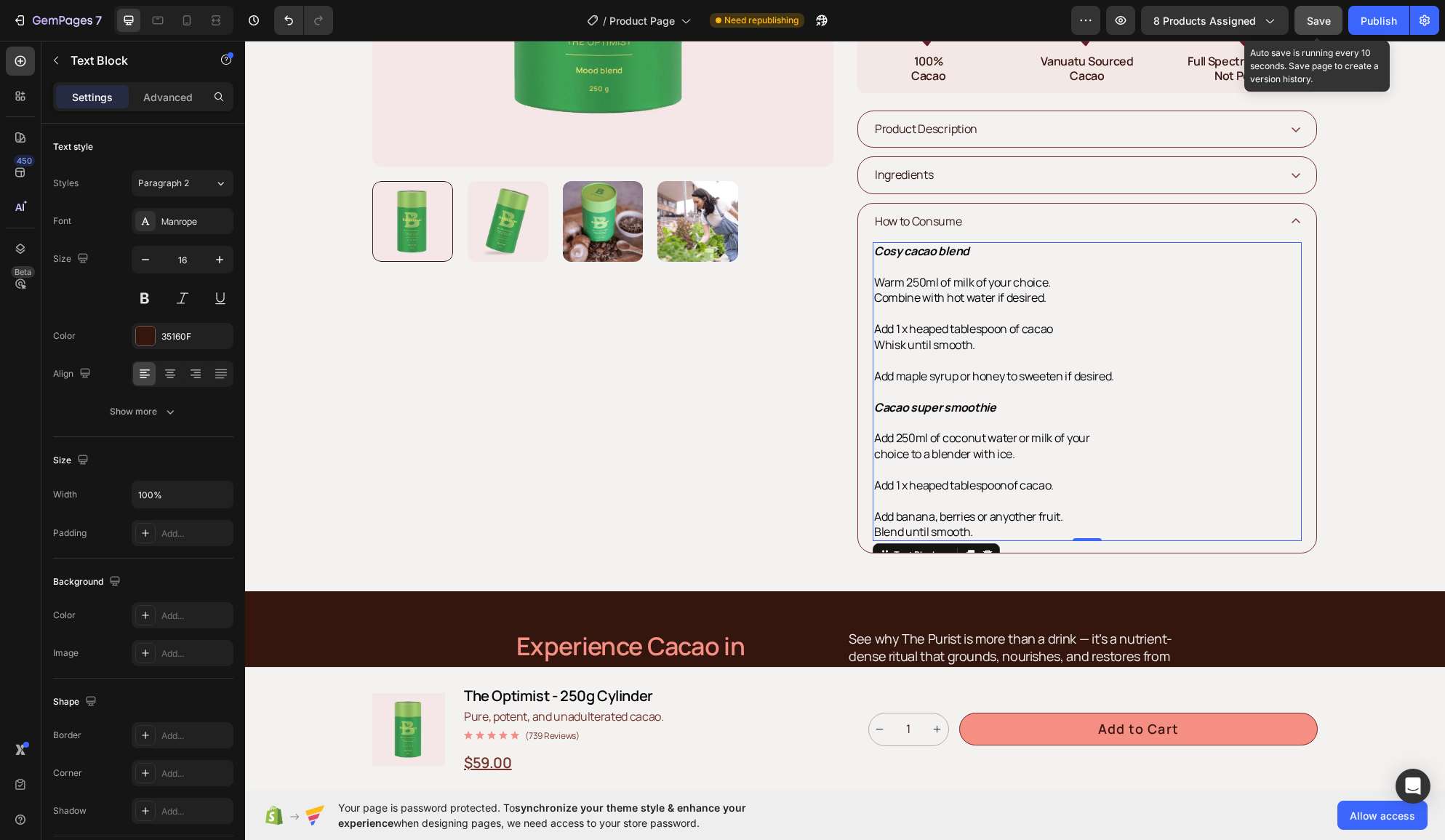
click at [1321, 17] on span "Save" at bounding box center [1319, 21] width 24 height 12
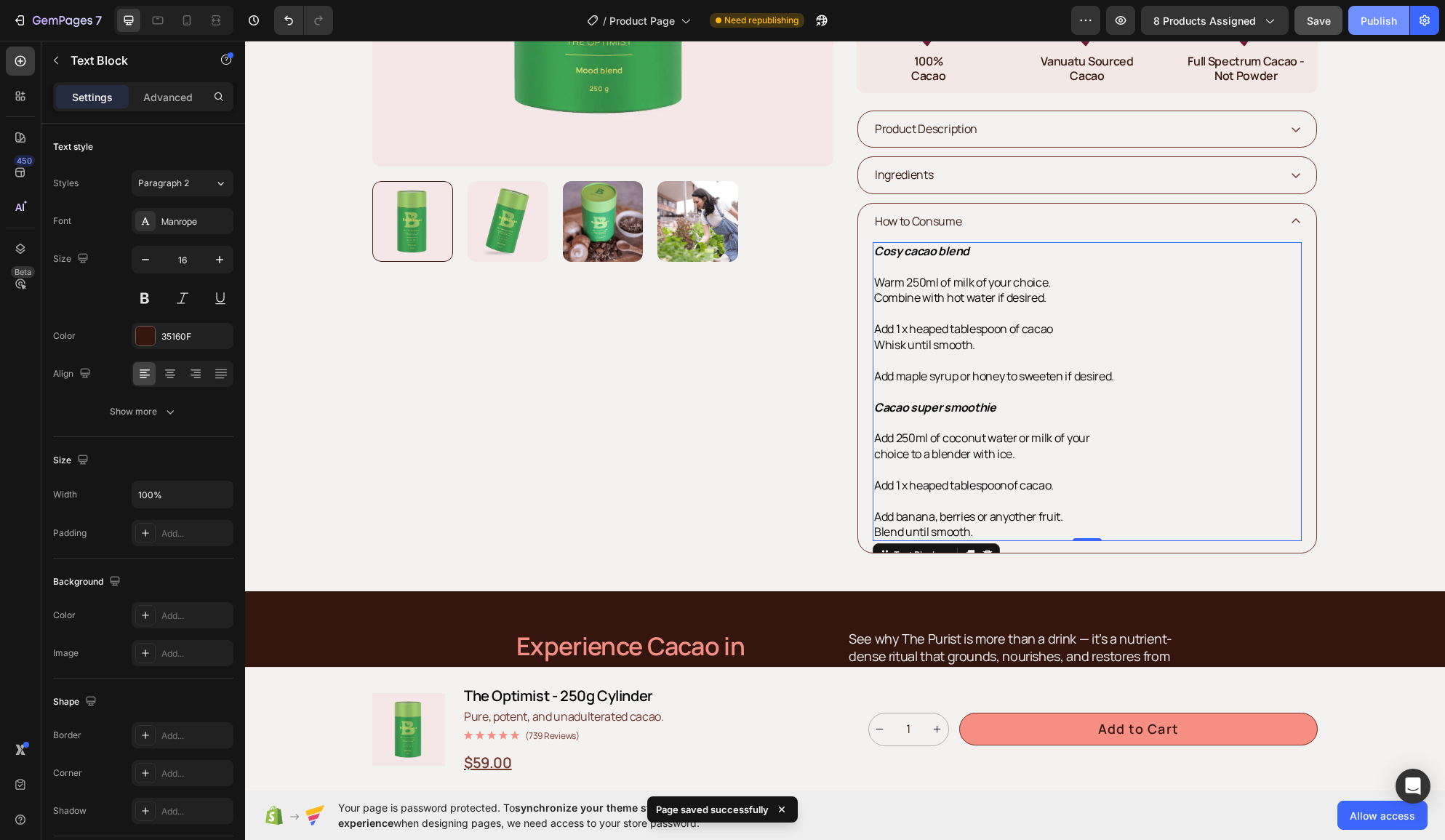
click at [1379, 26] on div "Publish" at bounding box center [1379, 21] width 36 height 16
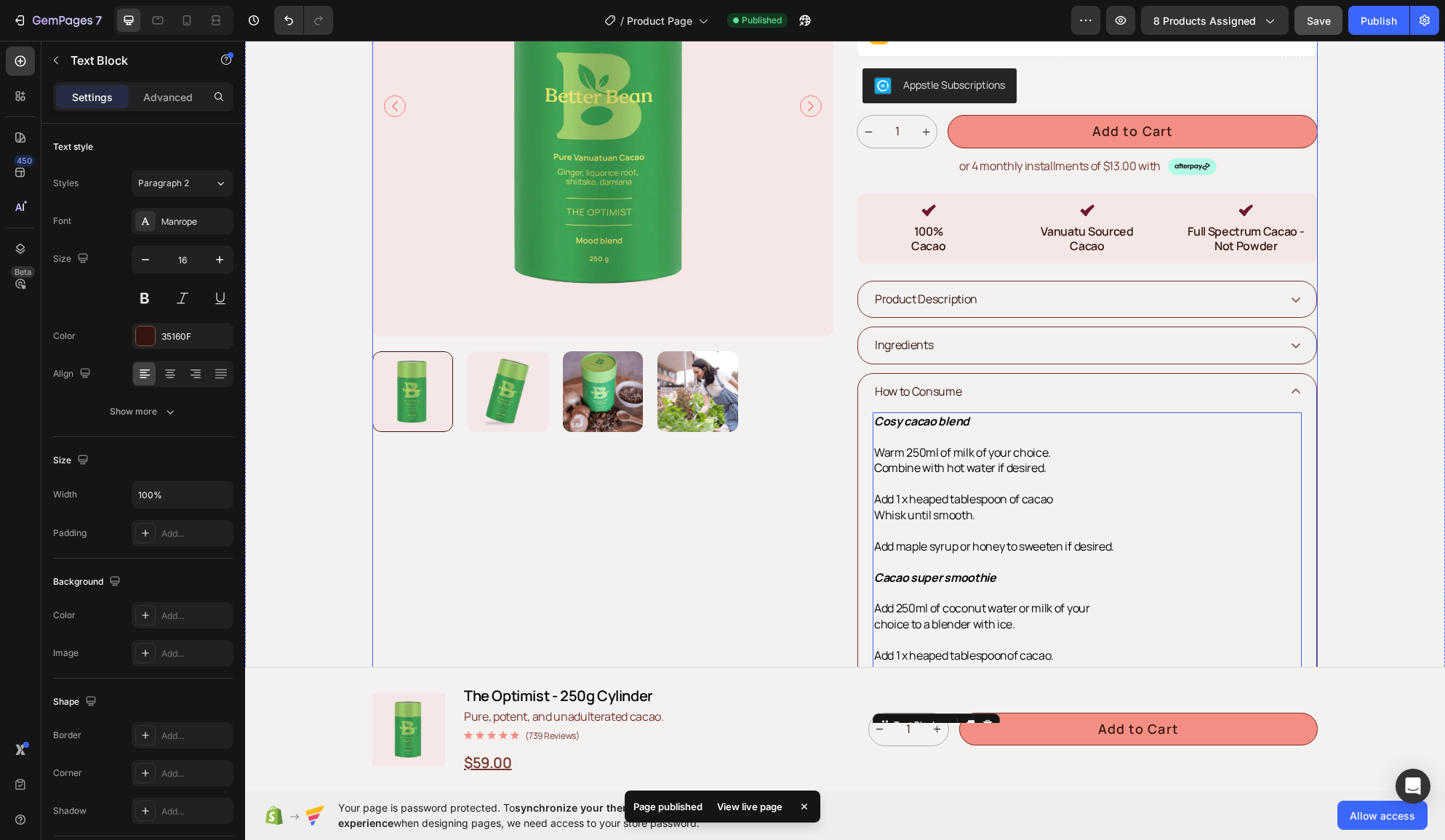
scroll to position [245, 0]
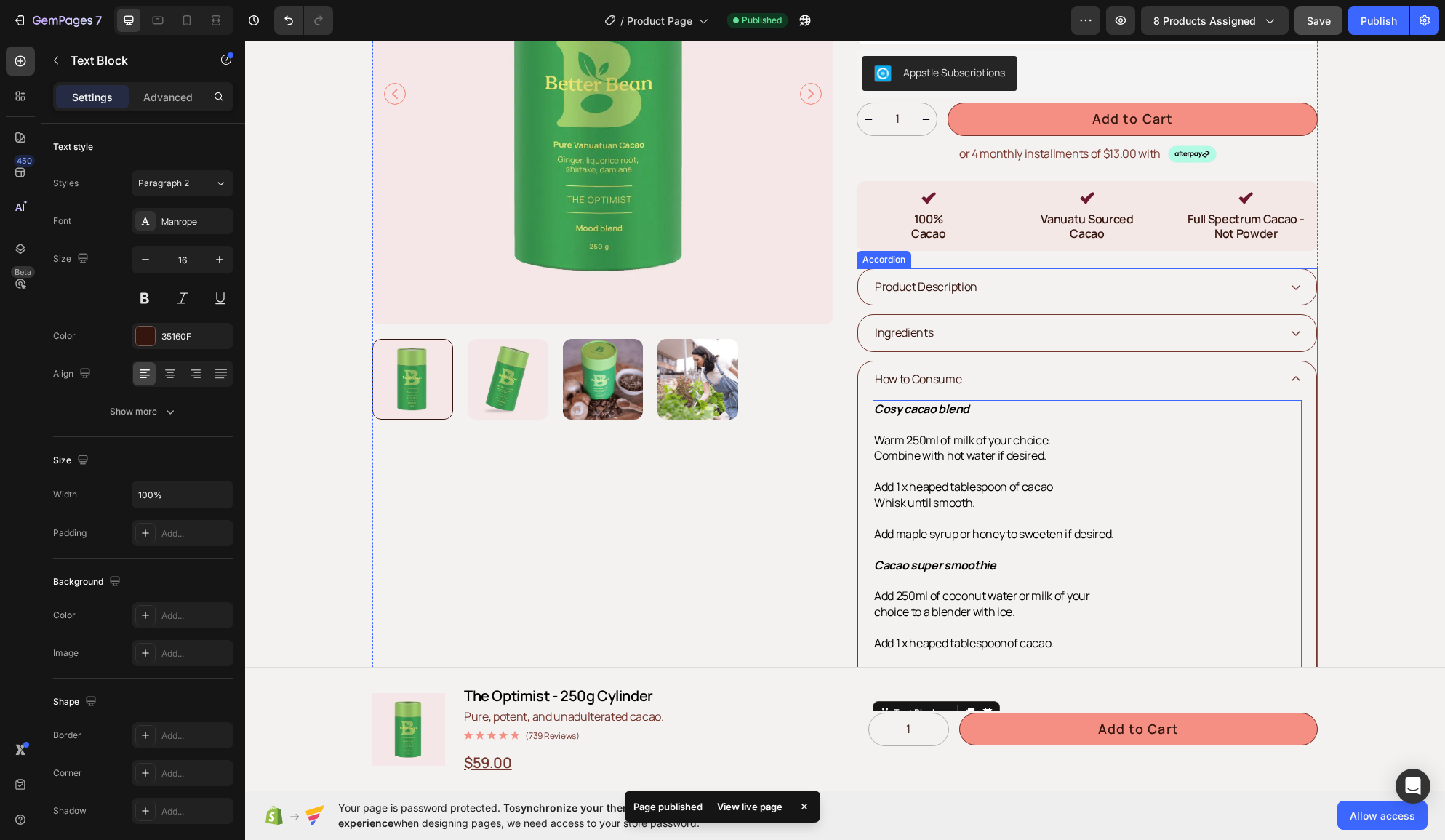
click at [1298, 377] on icon at bounding box center [1295, 378] width 11 height 11
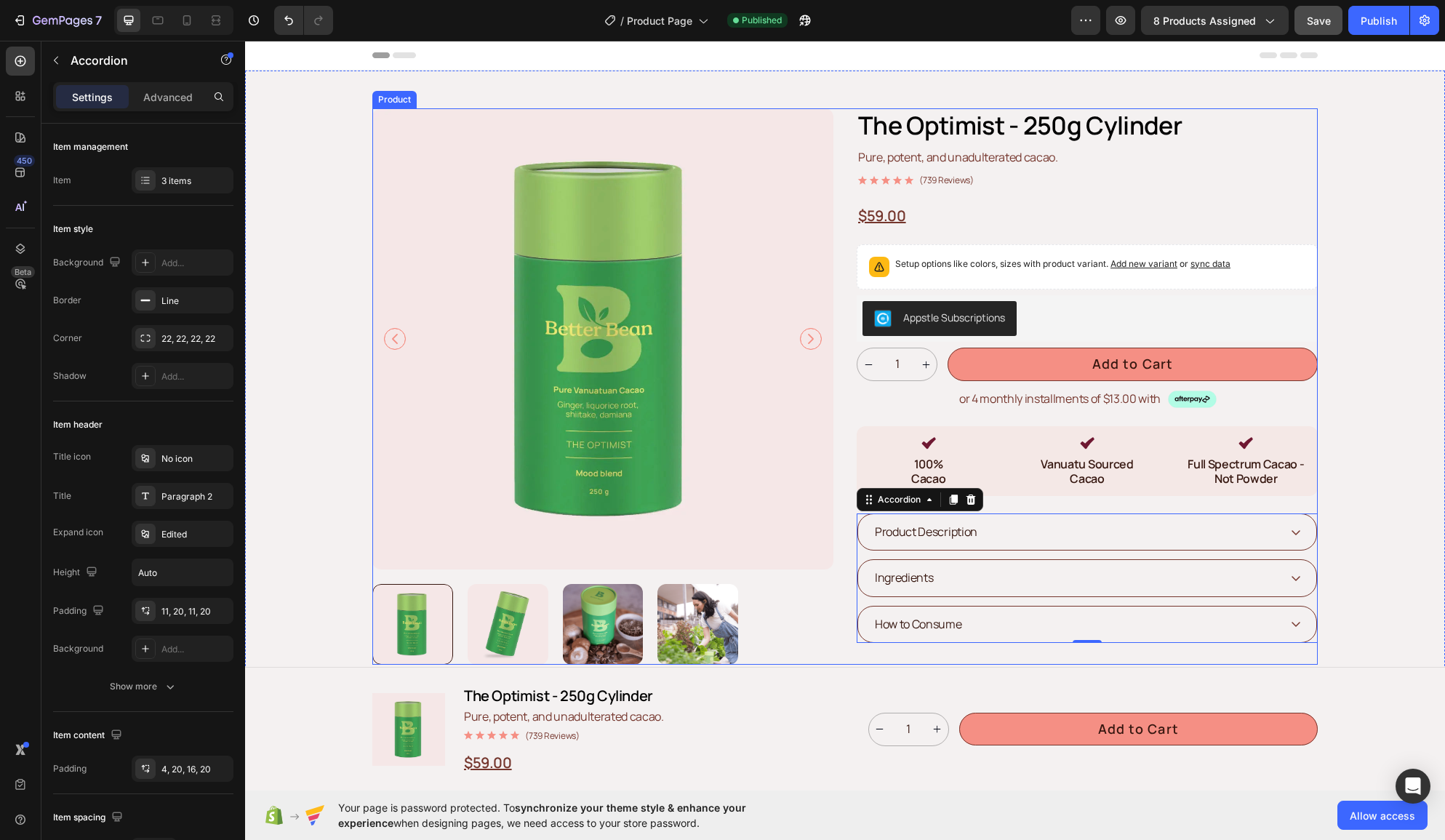
scroll to position [217, 0]
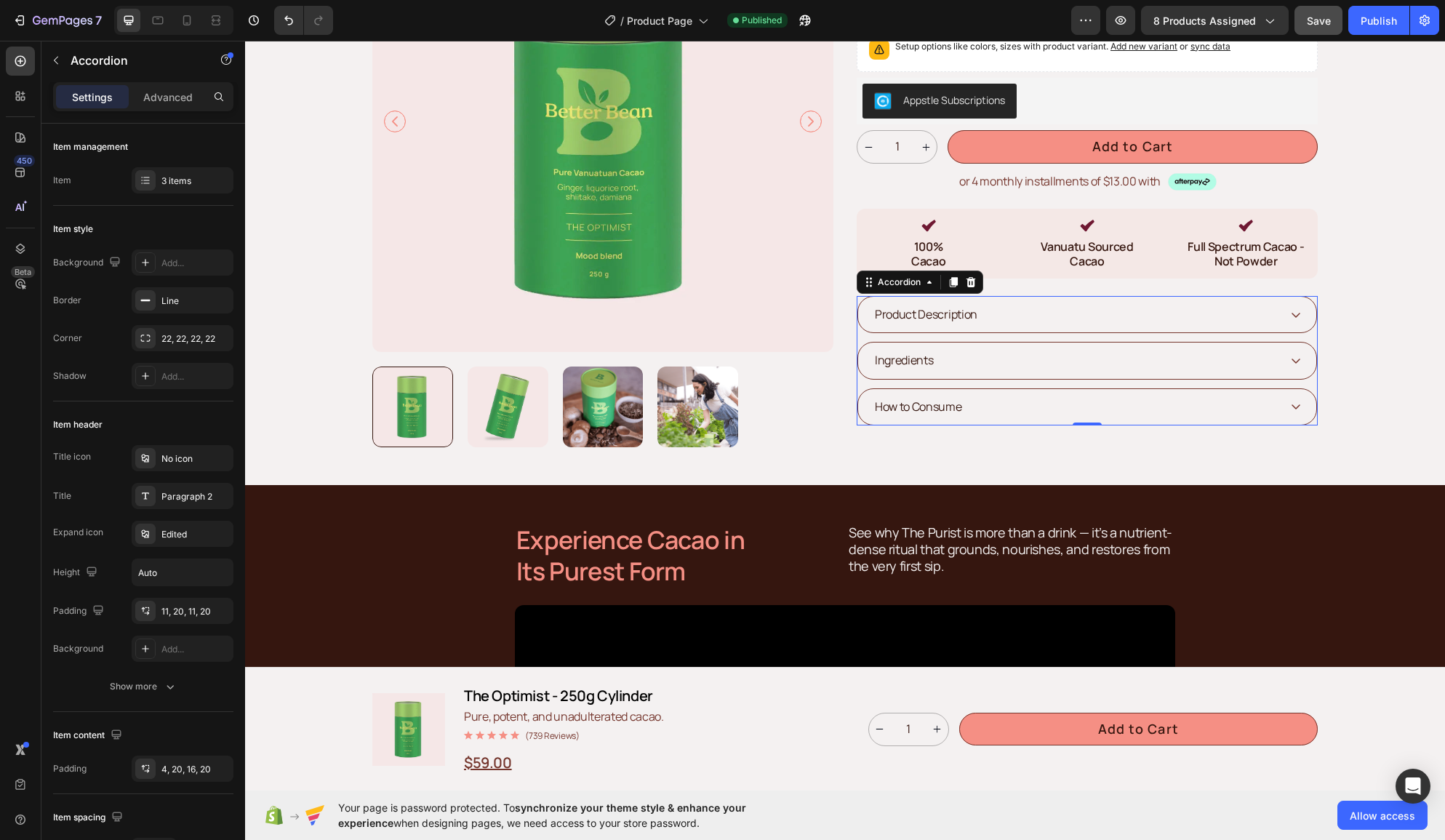
click at [984, 320] on div "Product Description" at bounding box center [1075, 314] width 405 height 20
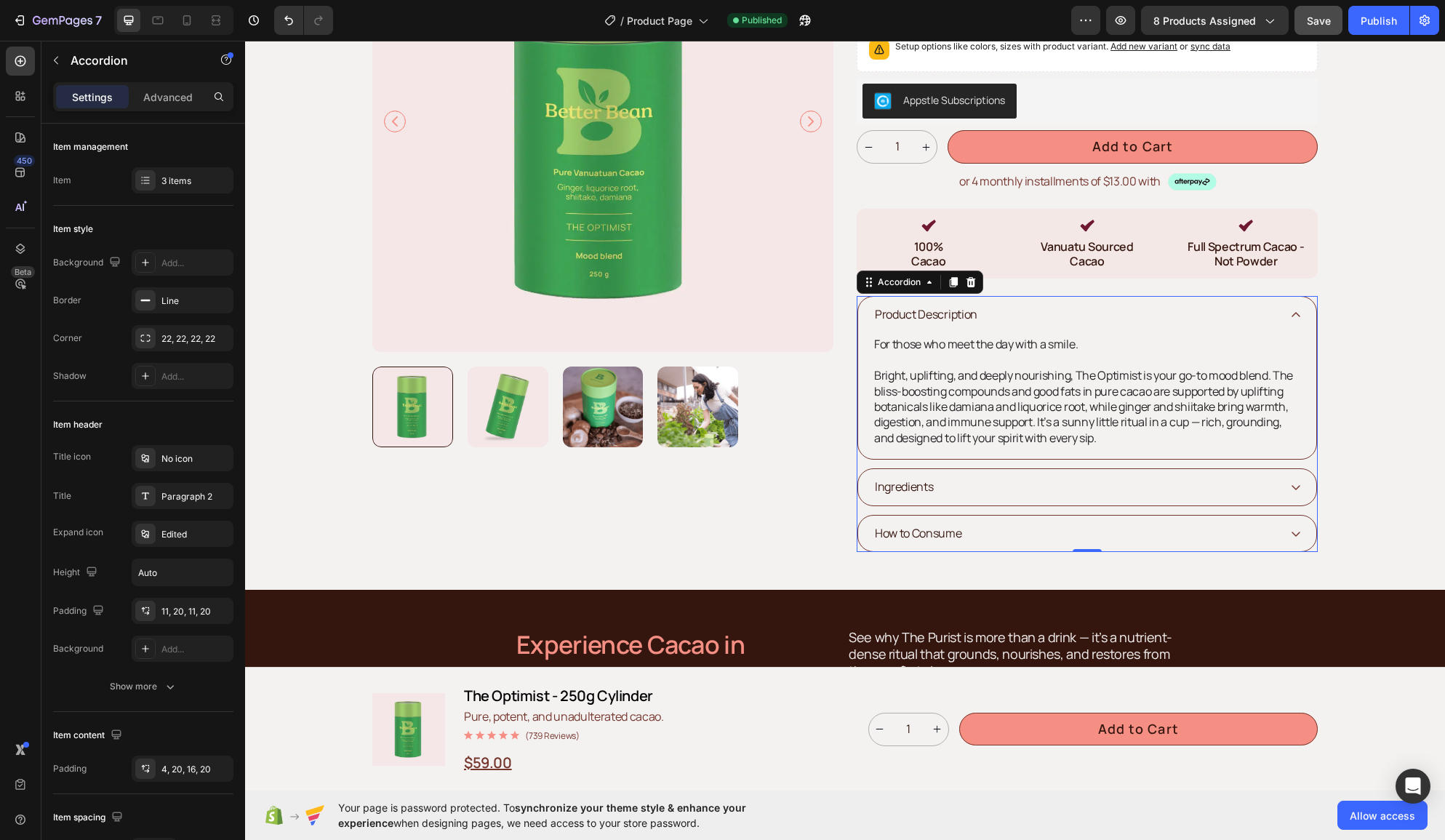
click at [1064, 310] on div "Product Description" at bounding box center [1075, 314] width 405 height 20
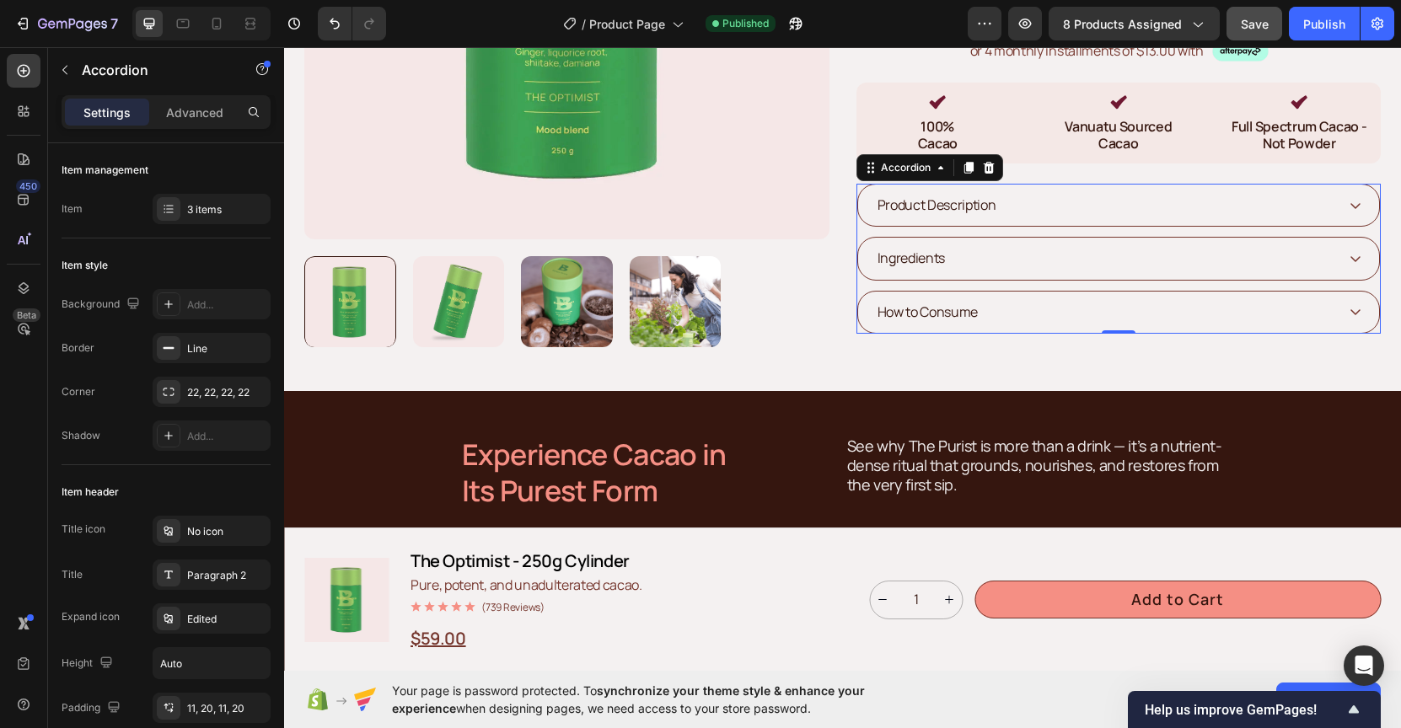
scroll to position [413, 0]
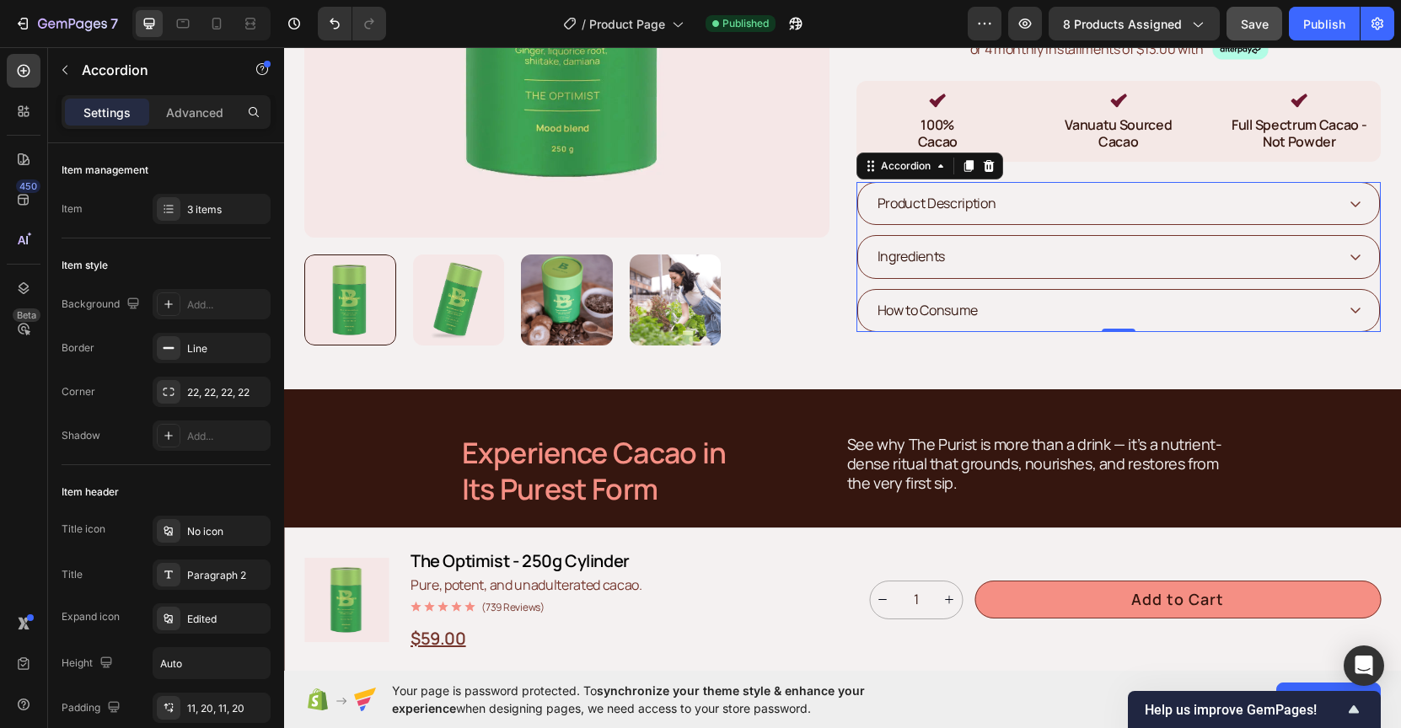
click at [1345, 204] on div "Product Description" at bounding box center [1119, 203] width 522 height 41
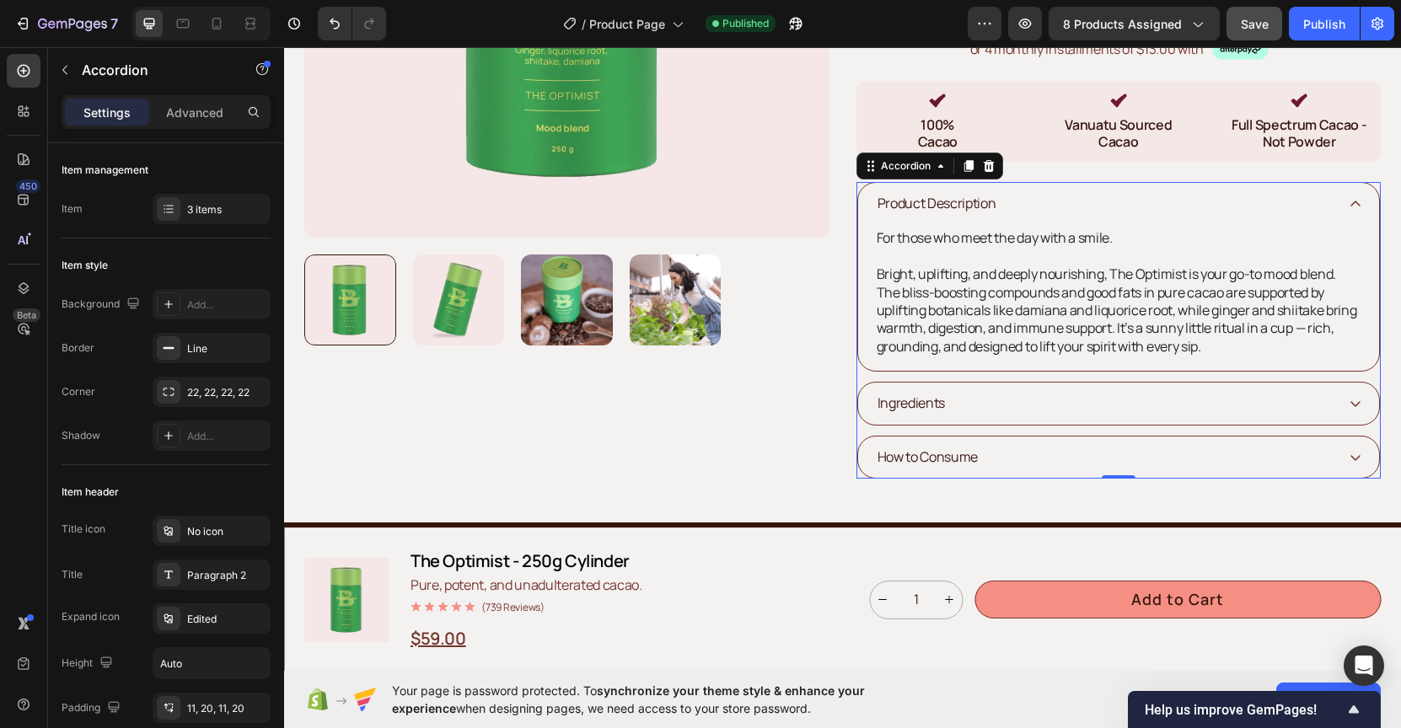
click at [1345, 204] on div "Product Description" at bounding box center [1119, 203] width 522 height 41
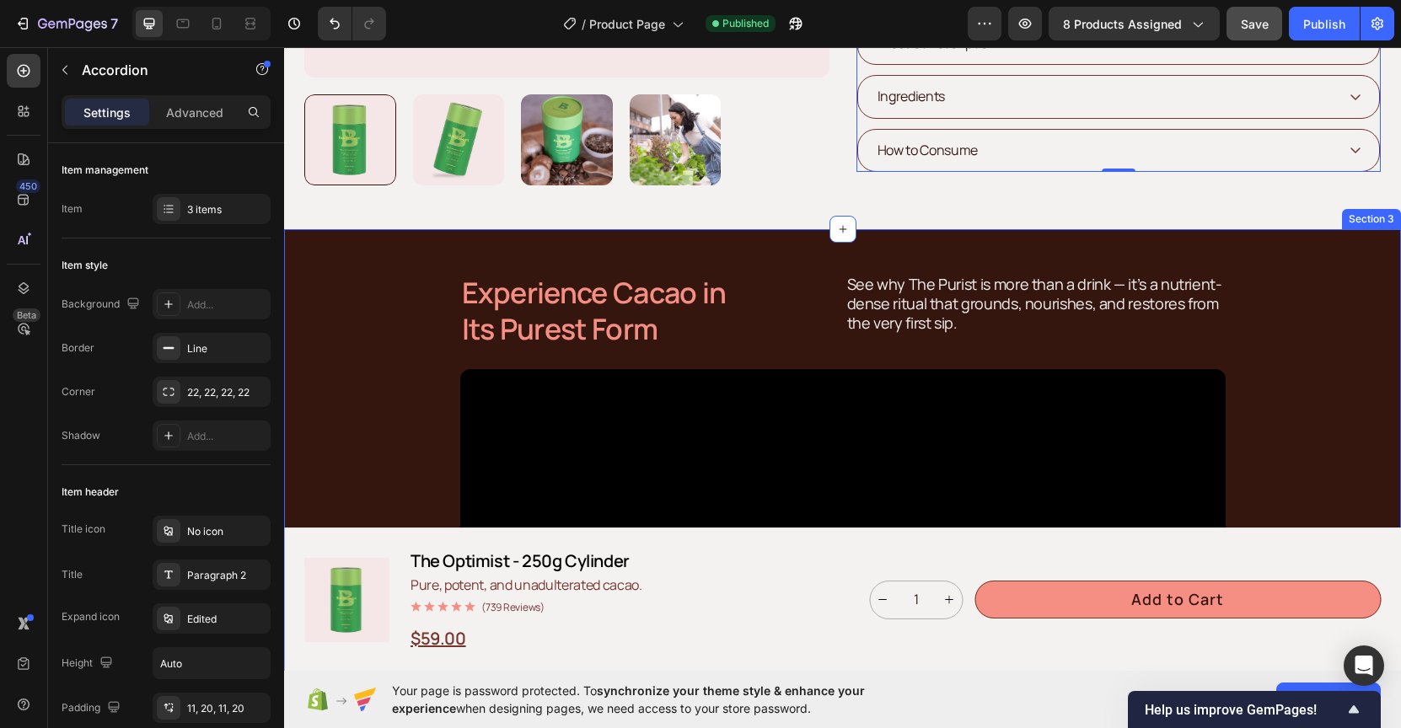
scroll to position [575, 0]
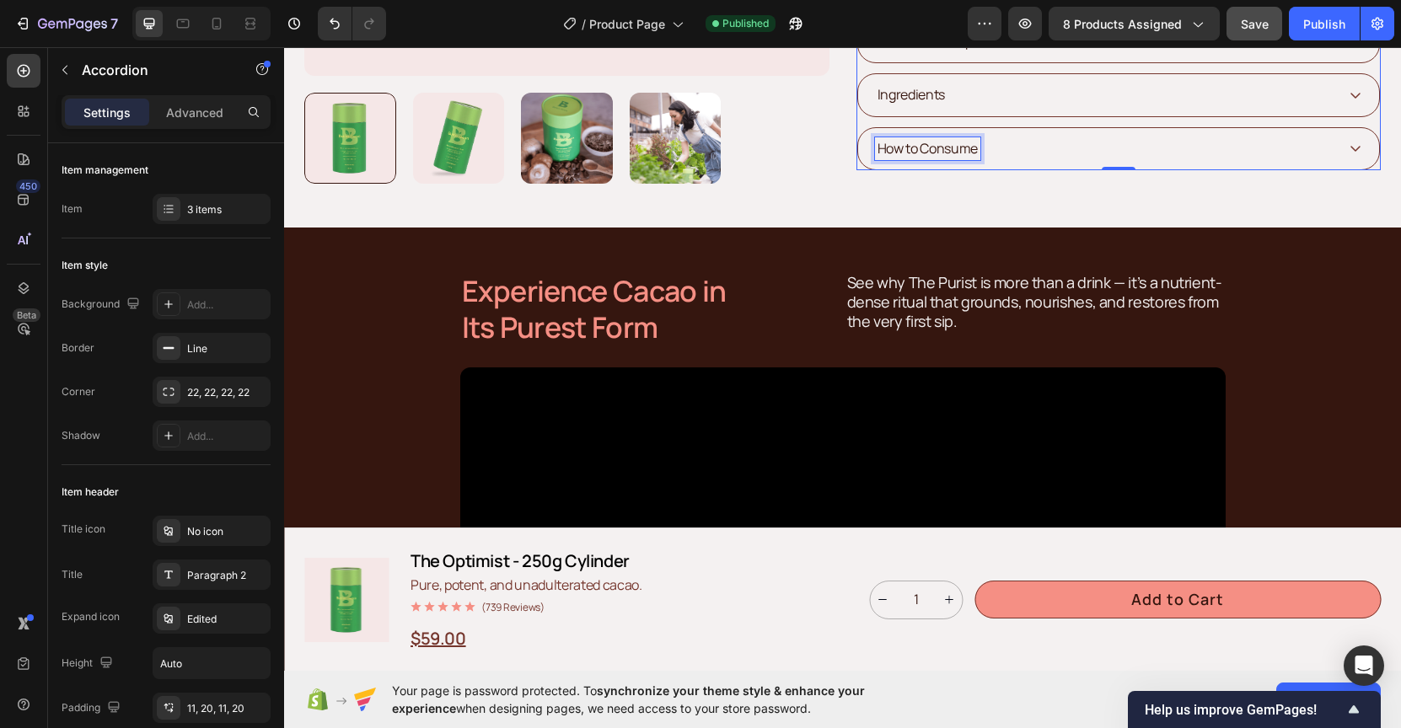
click at [951, 150] on p "How to Consume" at bounding box center [927, 149] width 101 height 18
click at [1356, 147] on icon at bounding box center [1355, 148] width 13 height 13
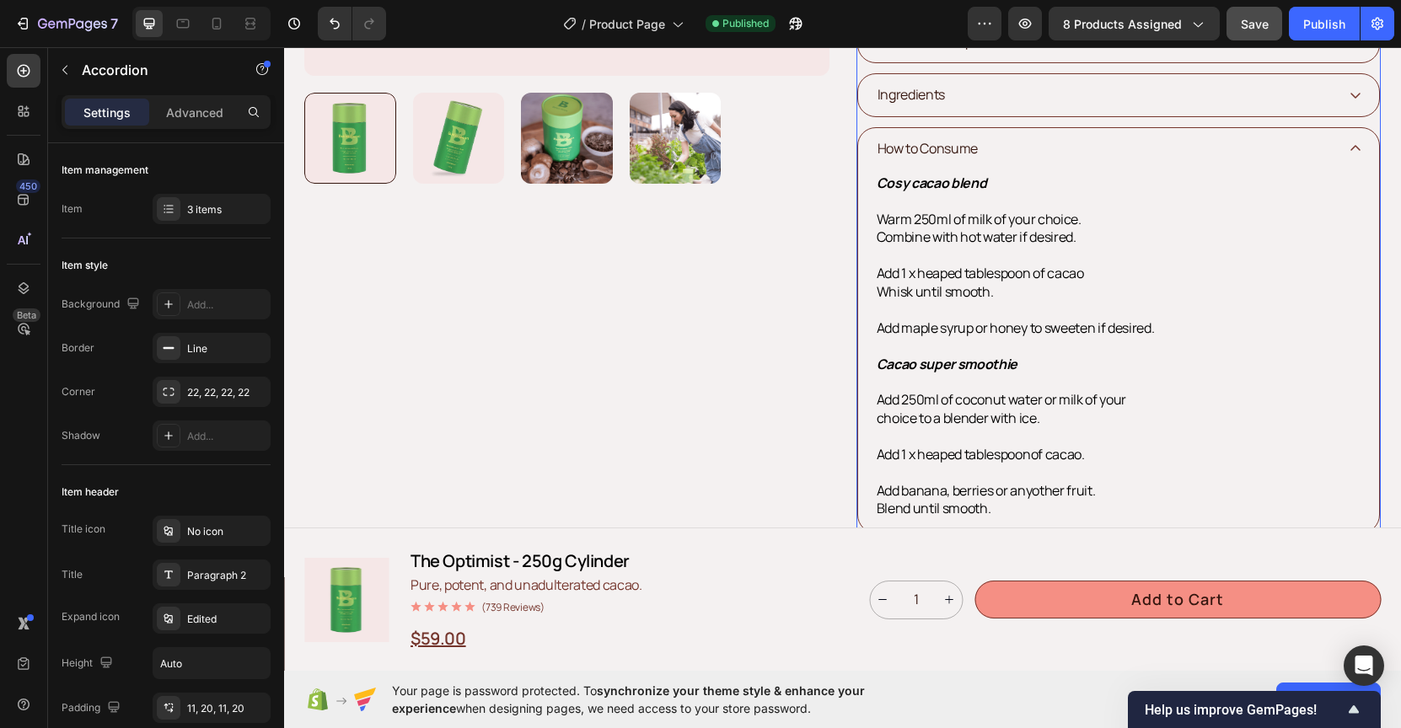
click at [1356, 147] on icon at bounding box center [1355, 149] width 10 height 6
